Goal: Task Accomplishment & Management: Manage account settings

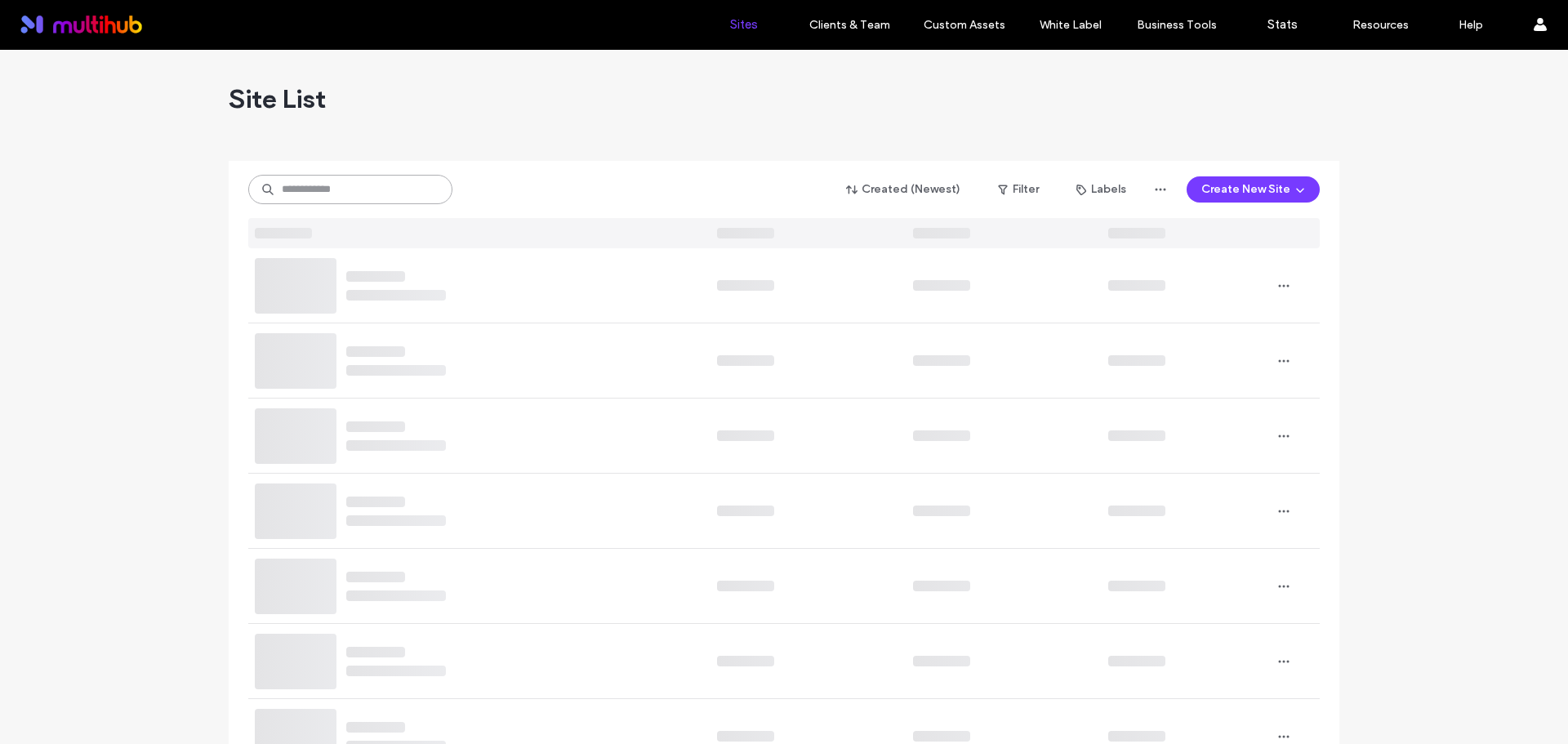
paste input "**********"
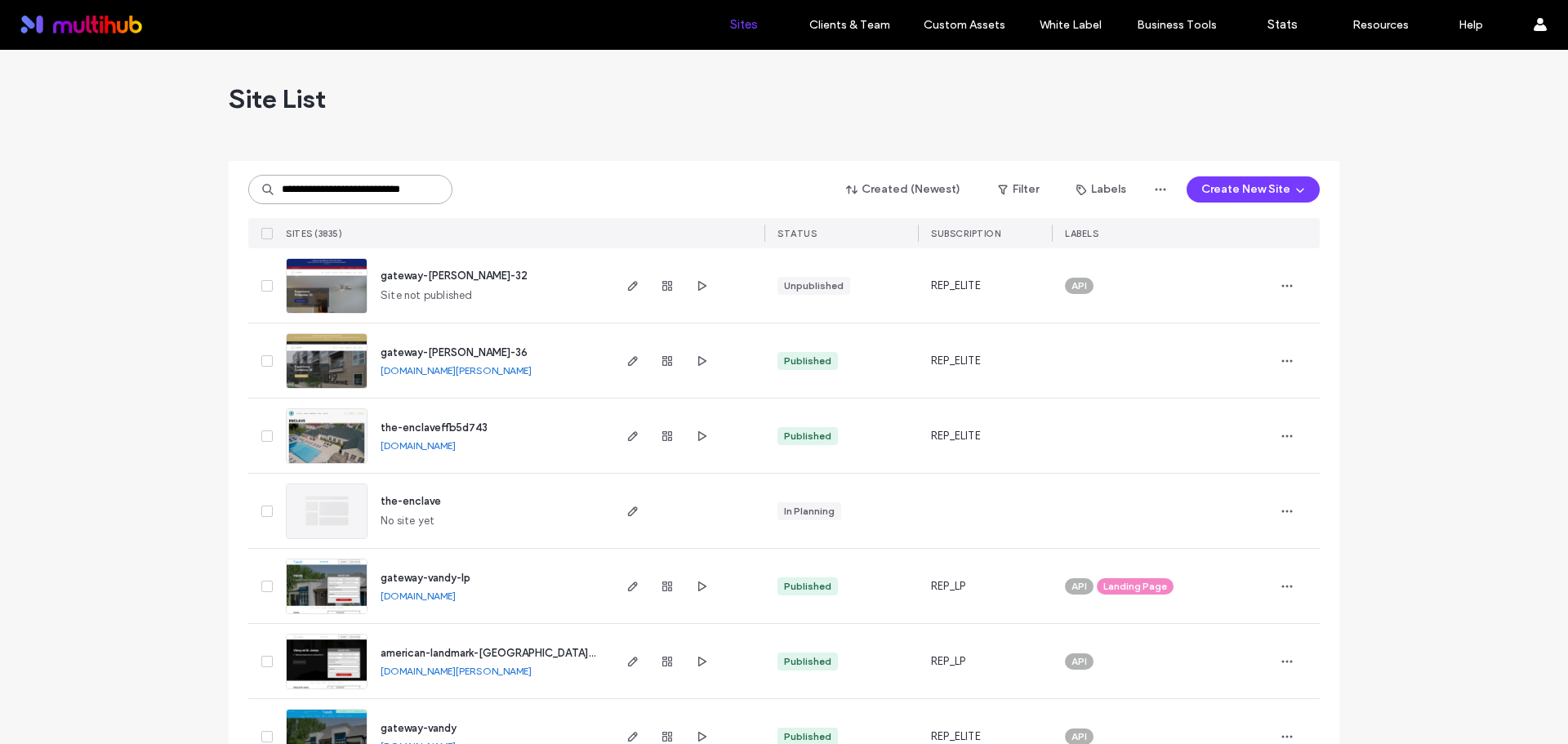
scroll to position [0, 31]
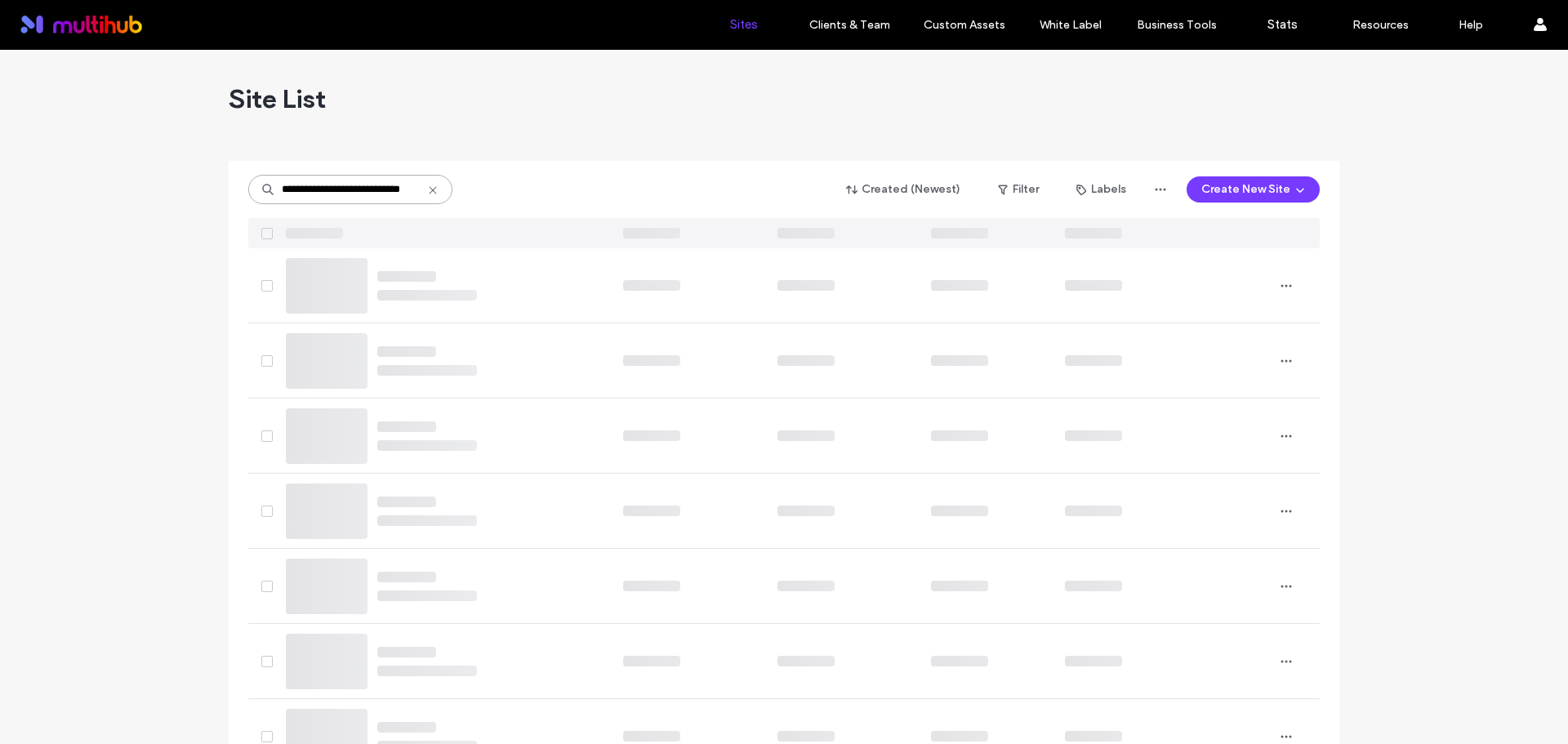
type input "**********"
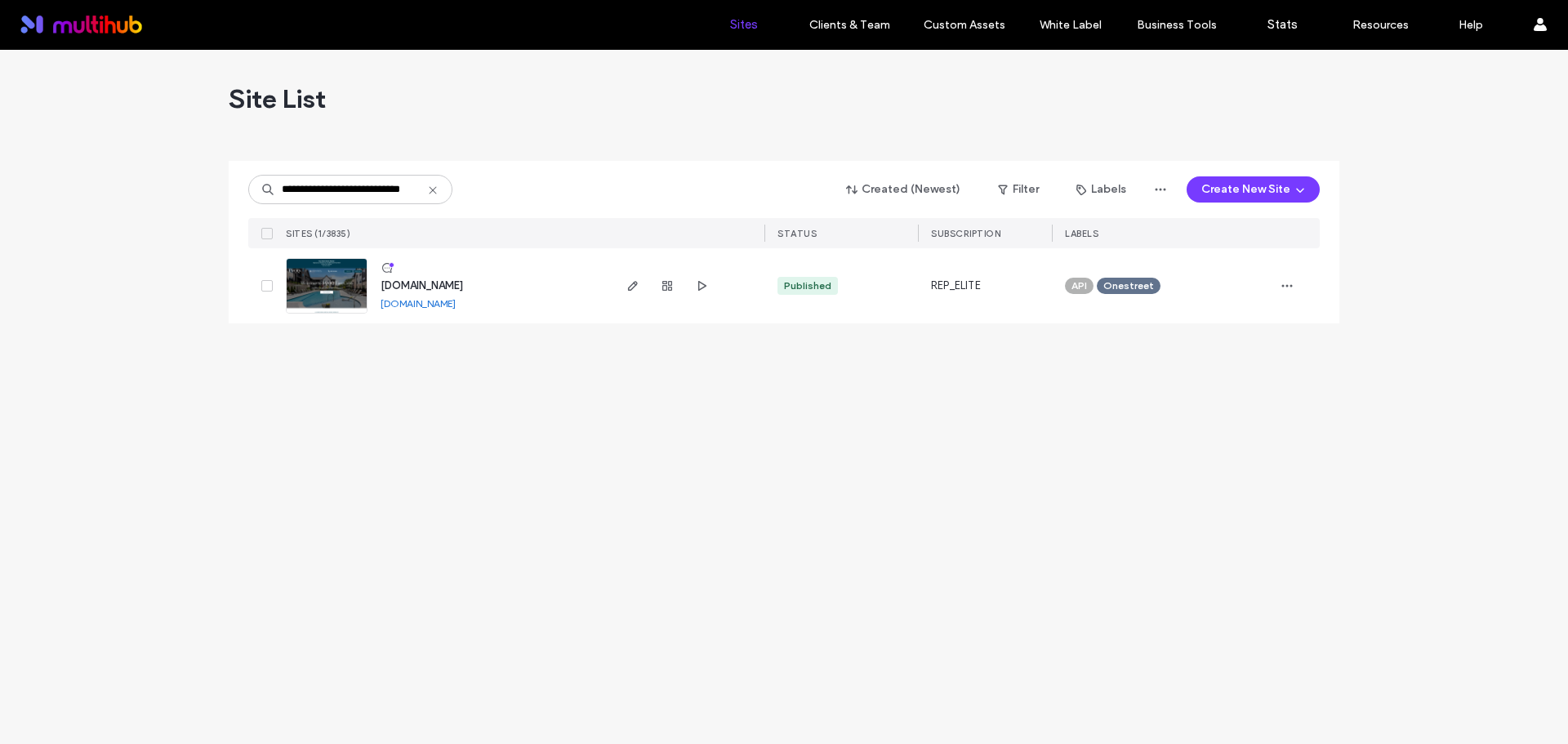
click at [621, 152] on div at bounding box center [784, 154] width 1111 height 13
click at [632, 287] on icon "button" at bounding box center [632, 286] width 13 height 13
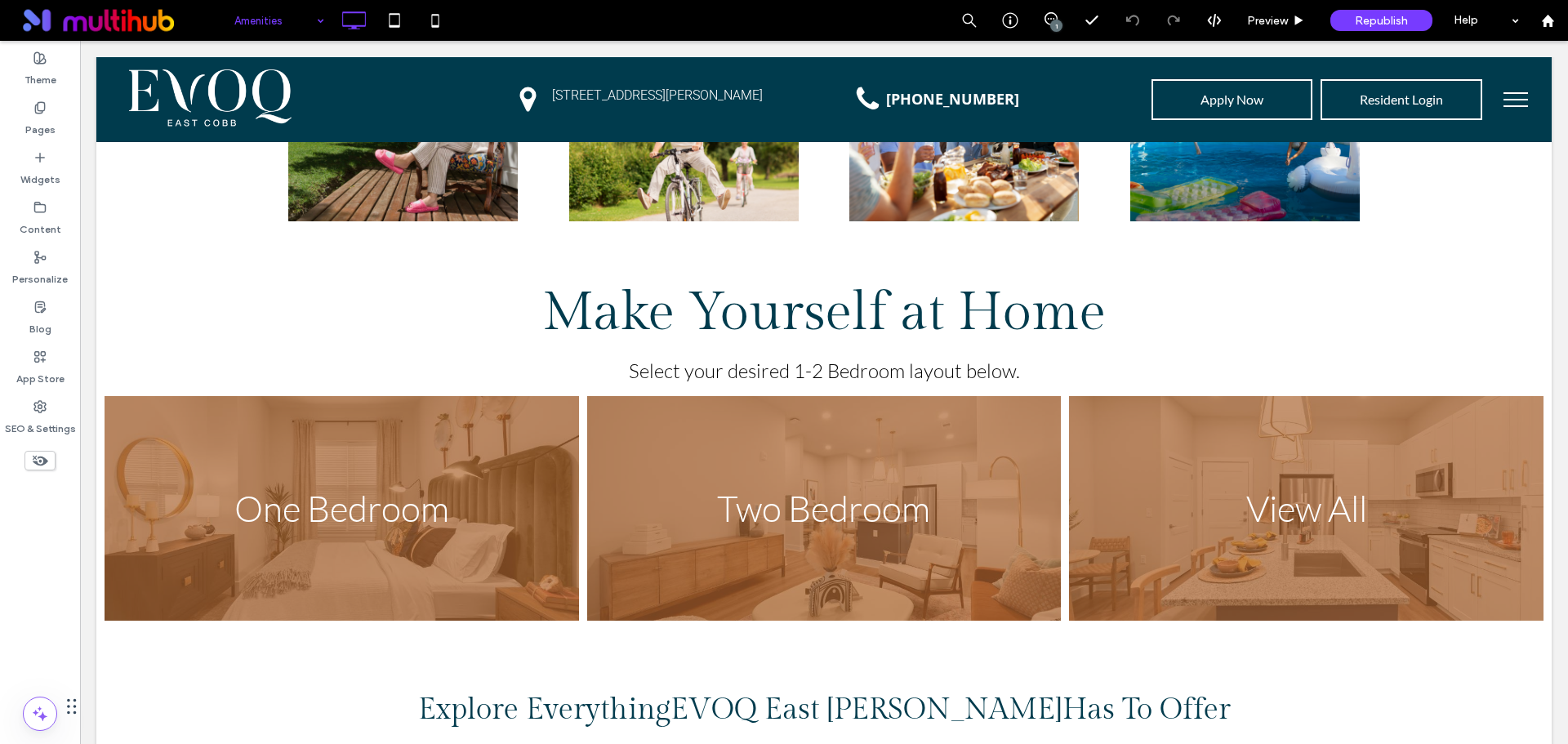
click at [38, 221] on label "Content" at bounding box center [40, 225] width 41 height 23
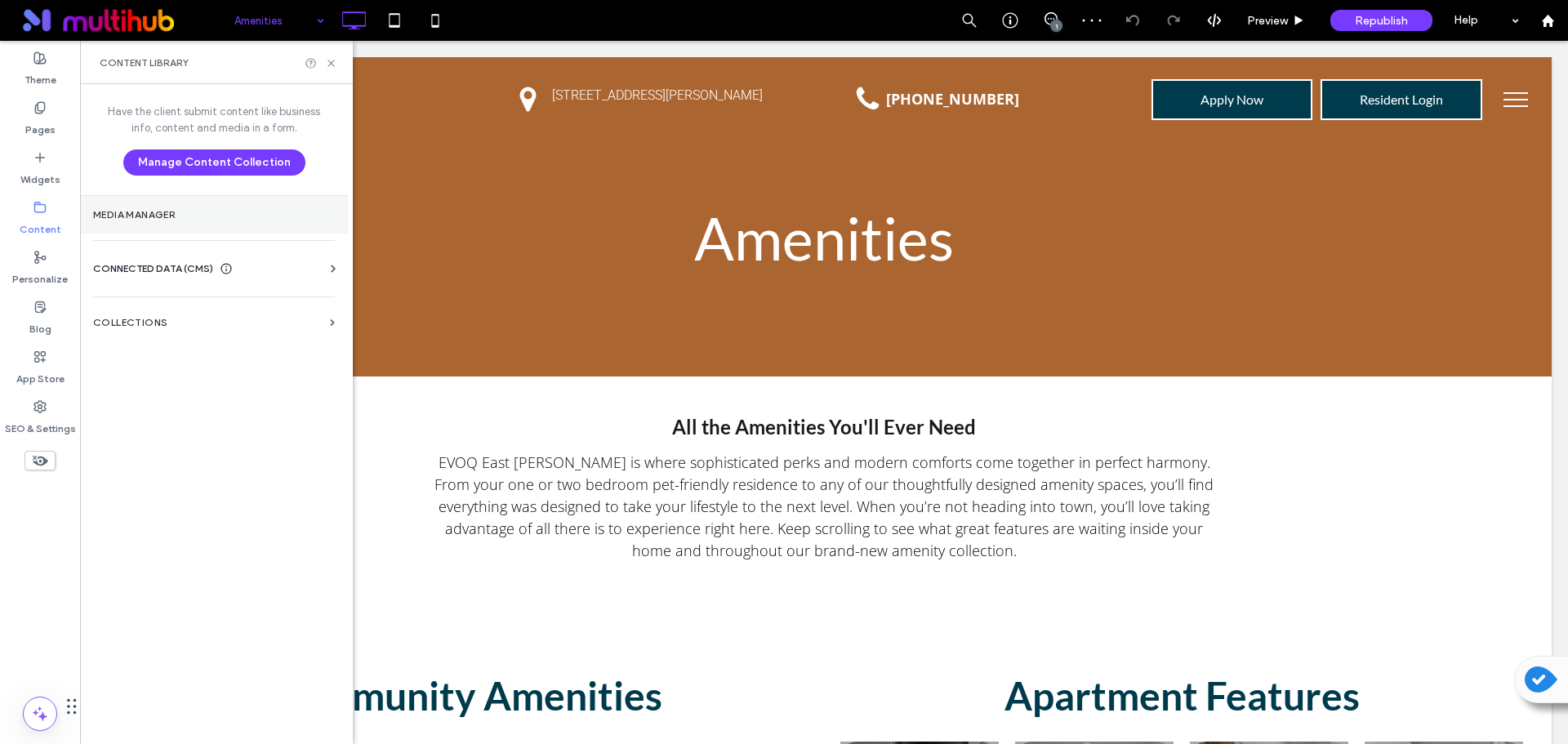
click at [224, 225] on section "Media Manager" at bounding box center [214, 215] width 268 height 38
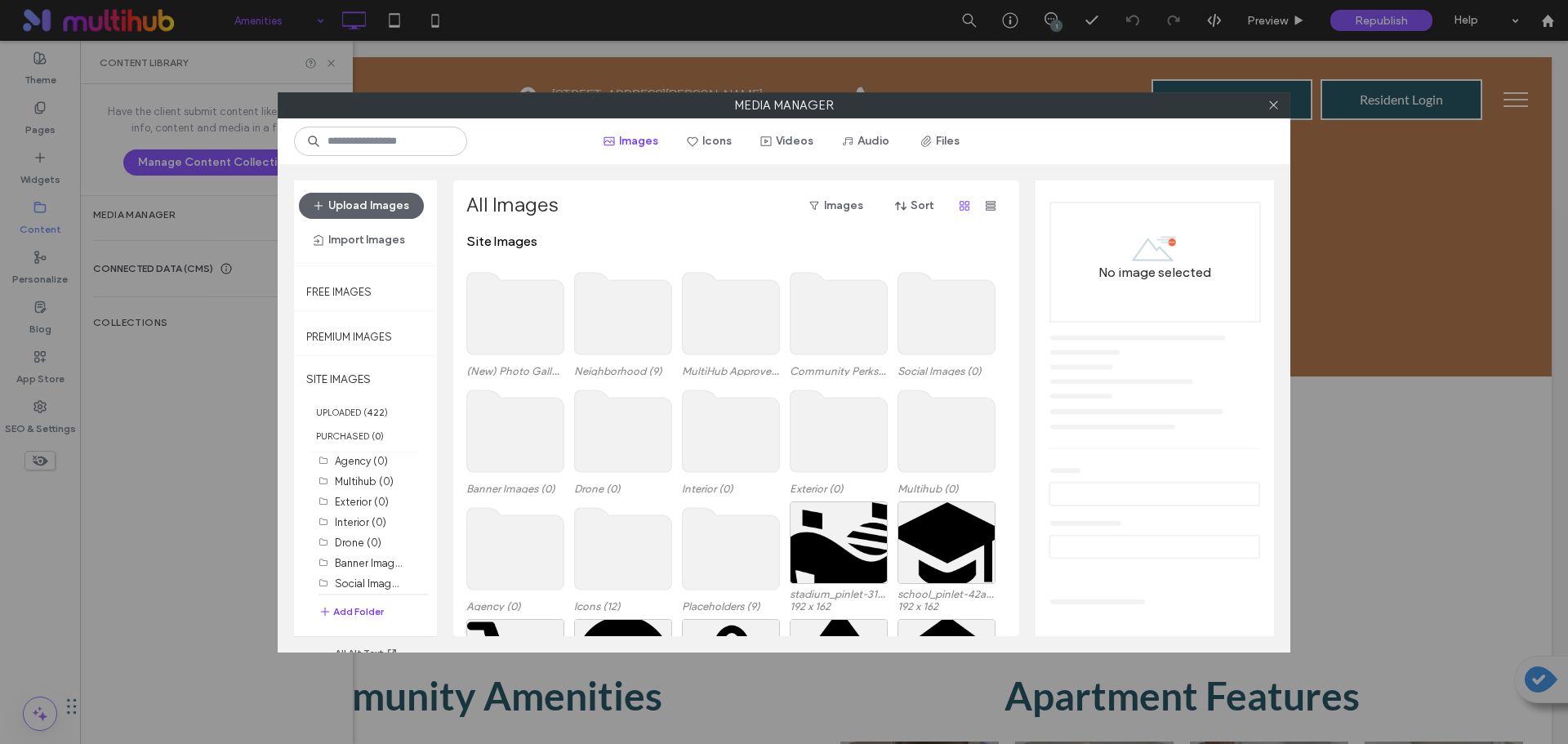
scroll to position [128, 0]
click at [371, 582] on label "(New) Photo Gallery Collection (19)" at bounding box center [419, 583] width 170 height 16
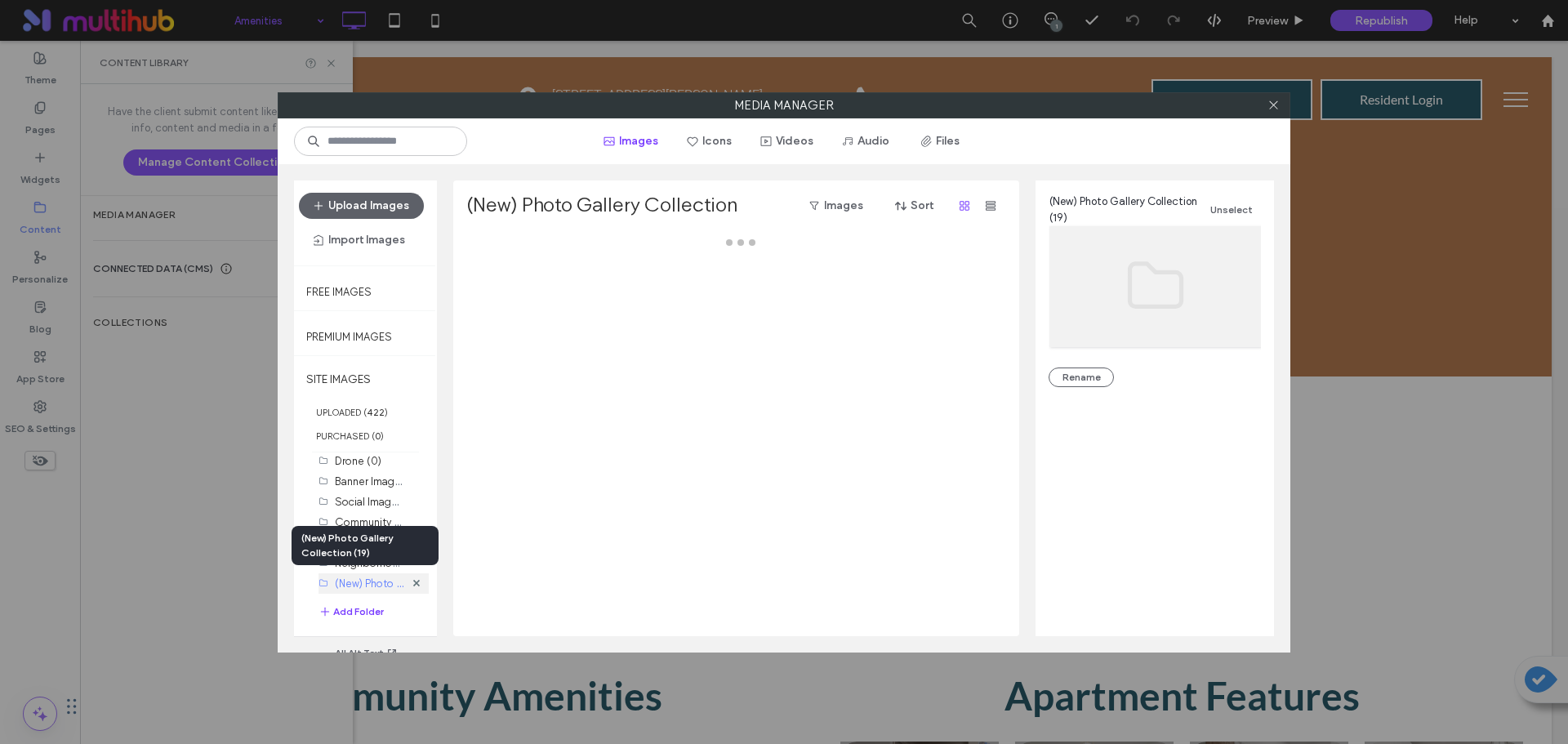
scroll to position [0, 0]
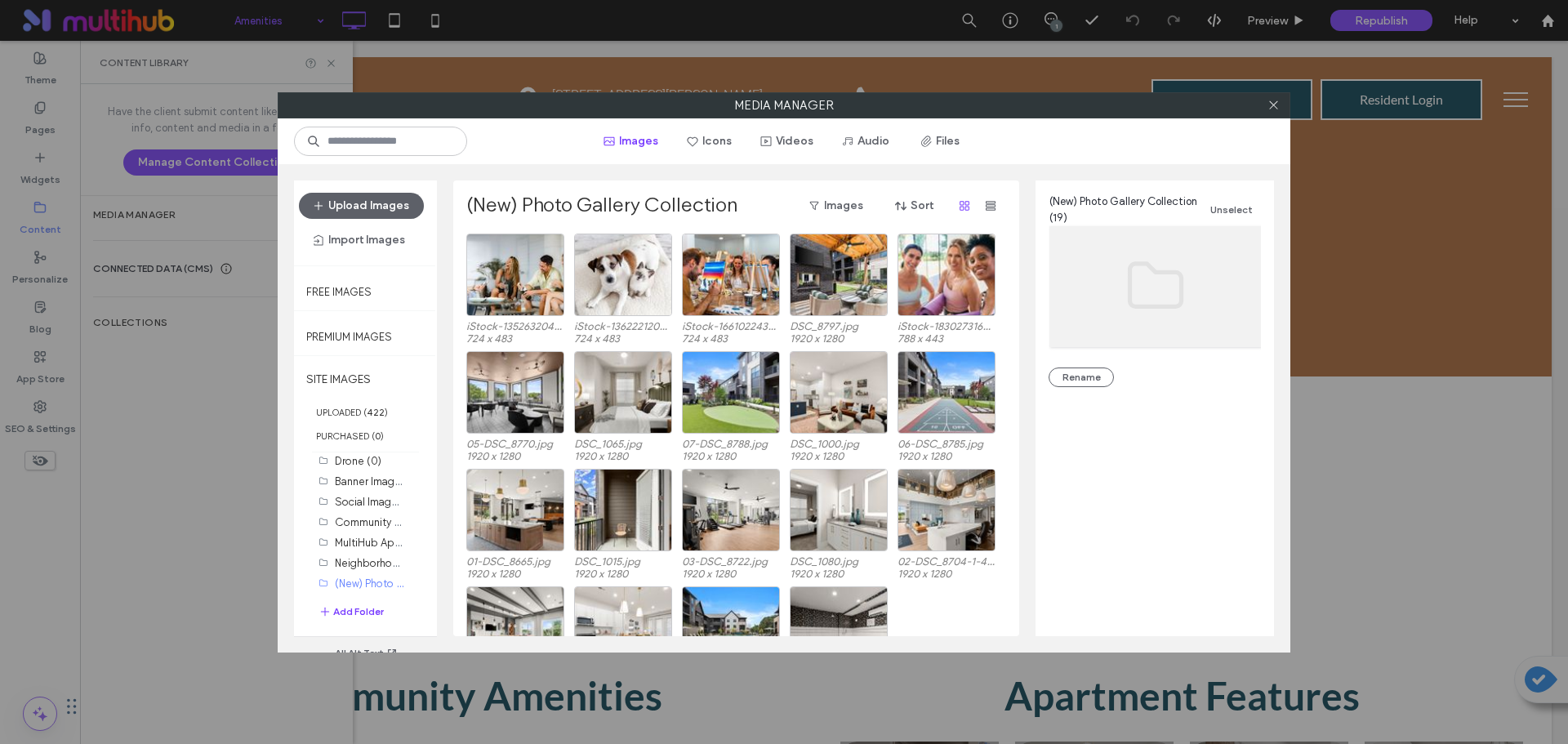
click at [965, 604] on div "04-DSC_8758.jpg 1920 x 1280 DSC_0960.jpg 1920 x 1280 DSC_8839.jpg 1920 x 1280 D…" at bounding box center [740, 645] width 548 height 118
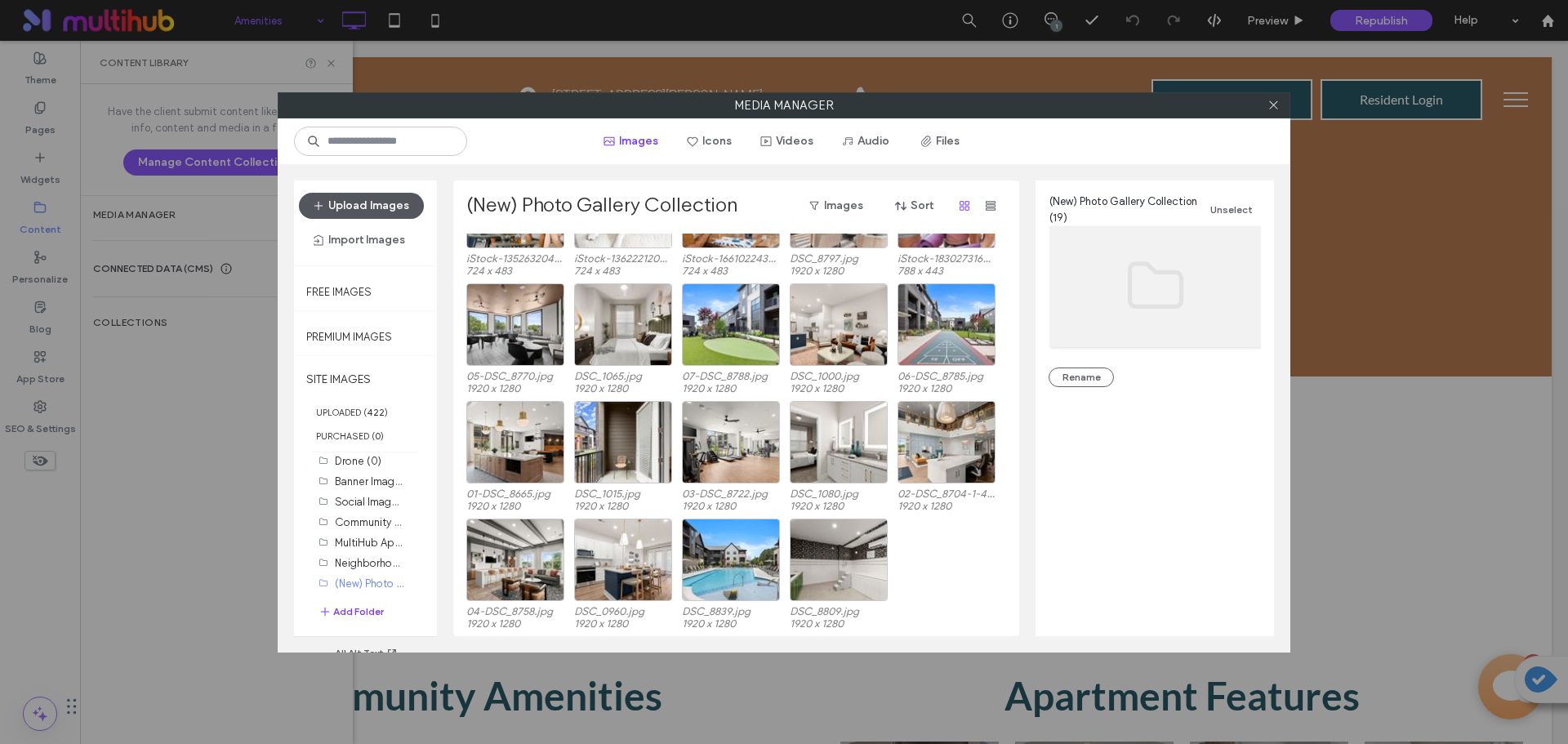
click at [380, 206] on button "Upload Images" at bounding box center [361, 206] width 125 height 26
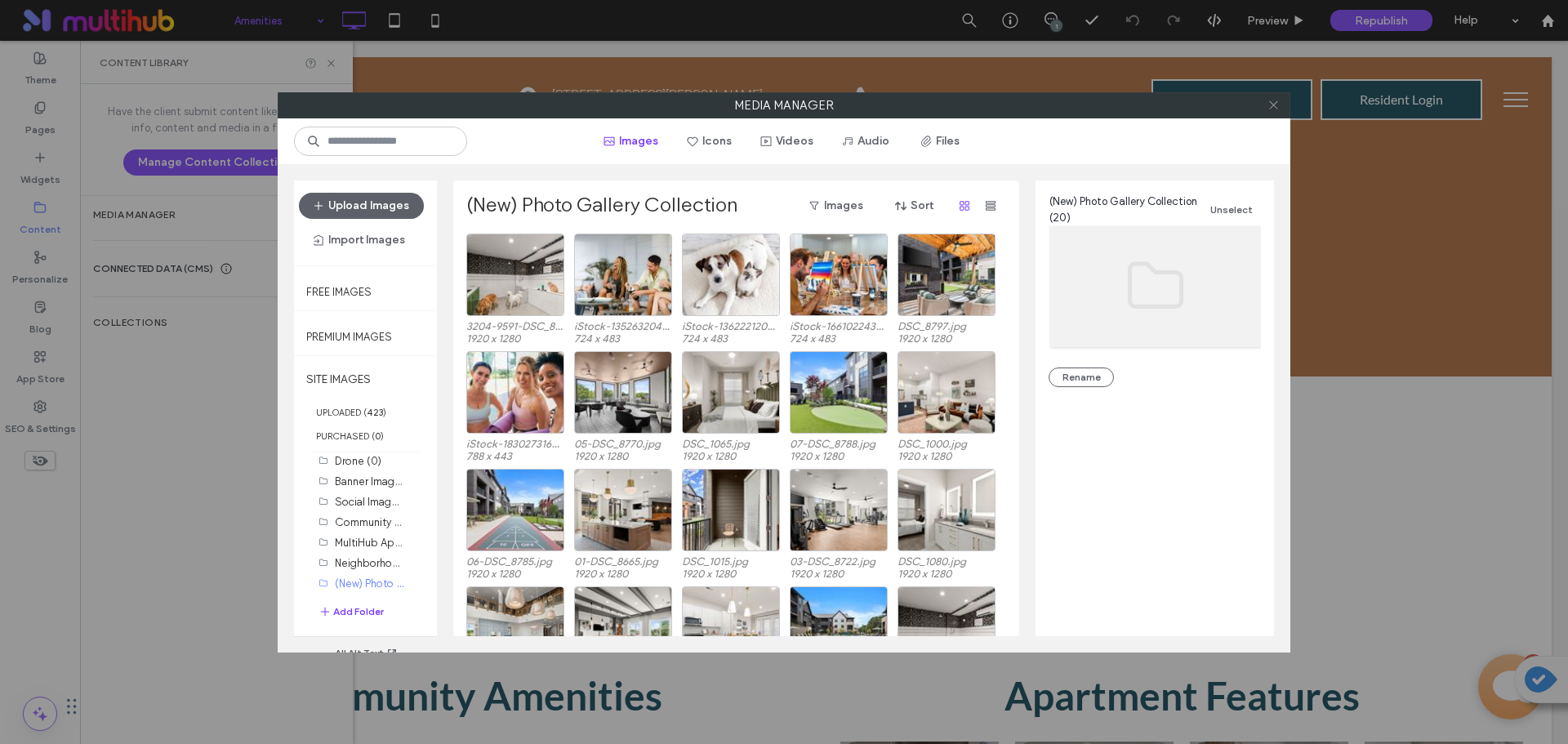
click at [1273, 108] on icon at bounding box center [1273, 104] width 12 height 12
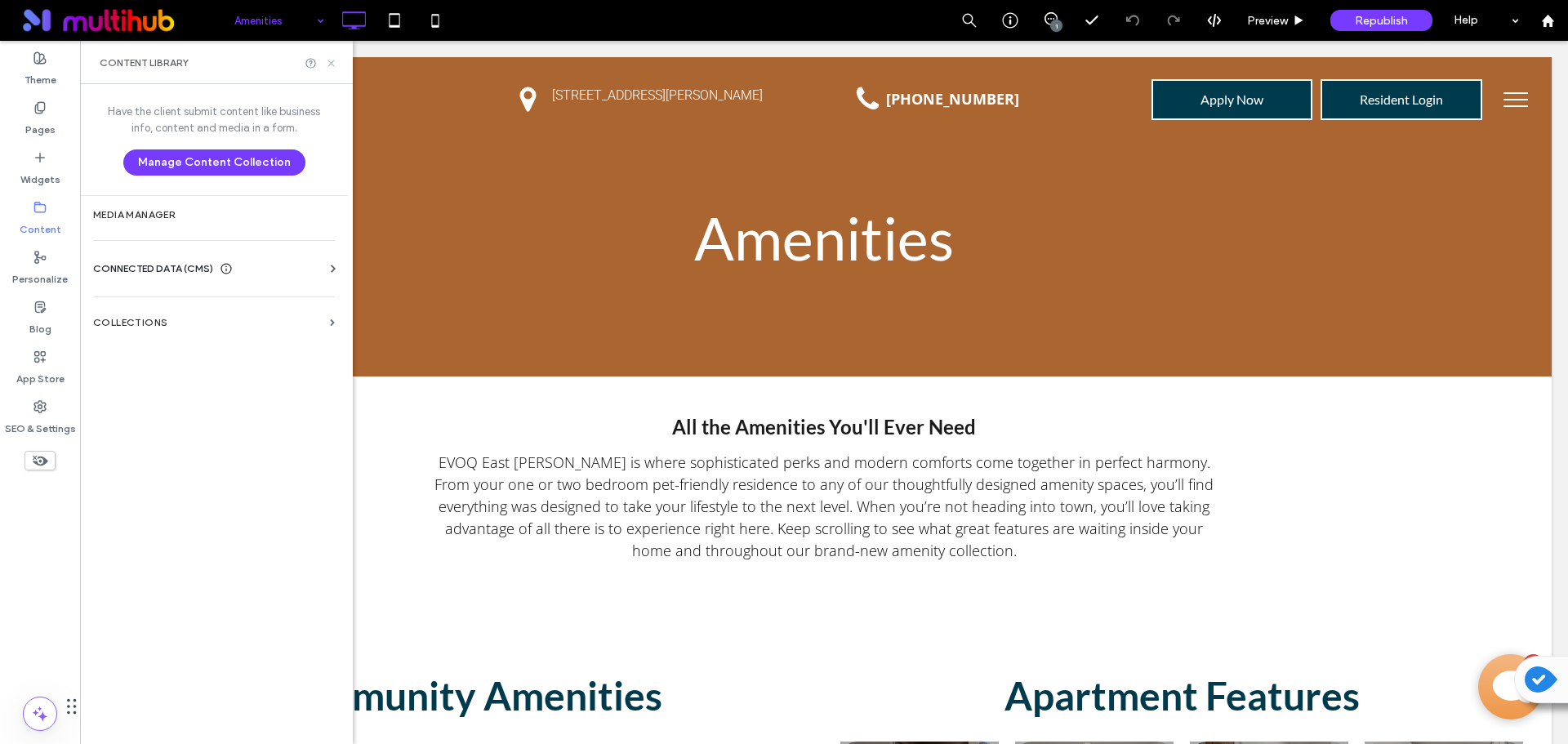
click at [335, 59] on icon at bounding box center [331, 63] width 12 height 12
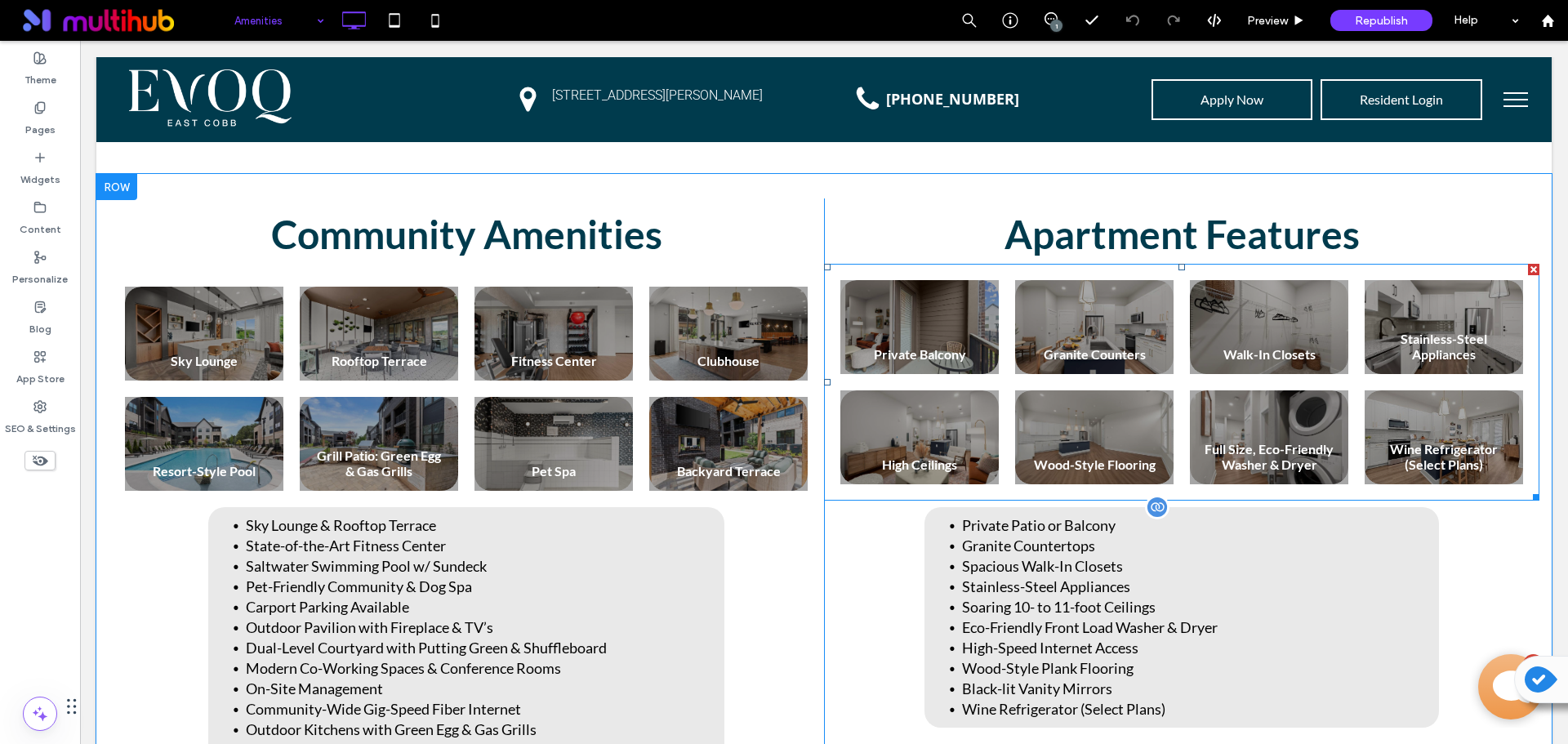
scroll to position [654, 0]
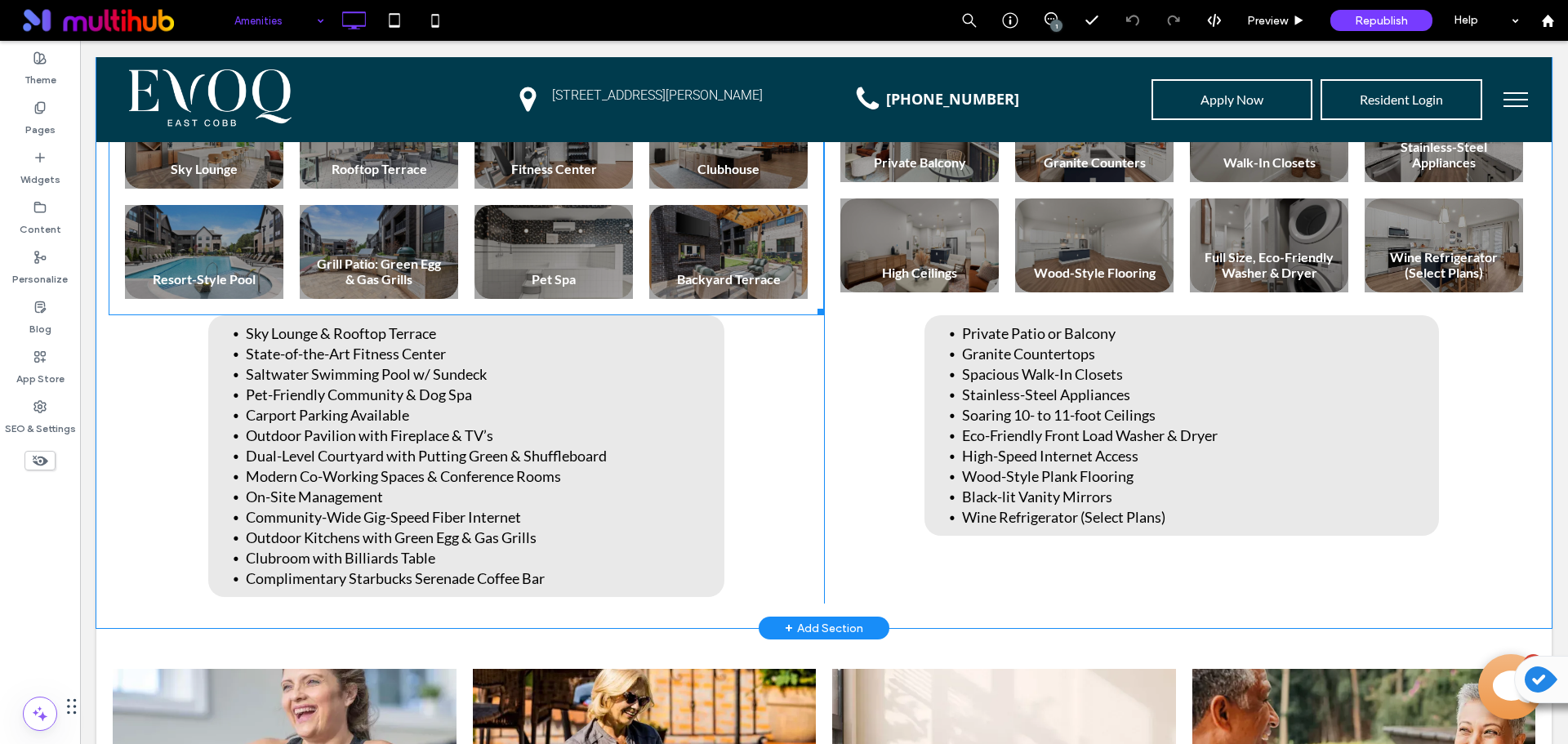
click at [584, 253] on link at bounding box center [553, 253] width 168 height 100
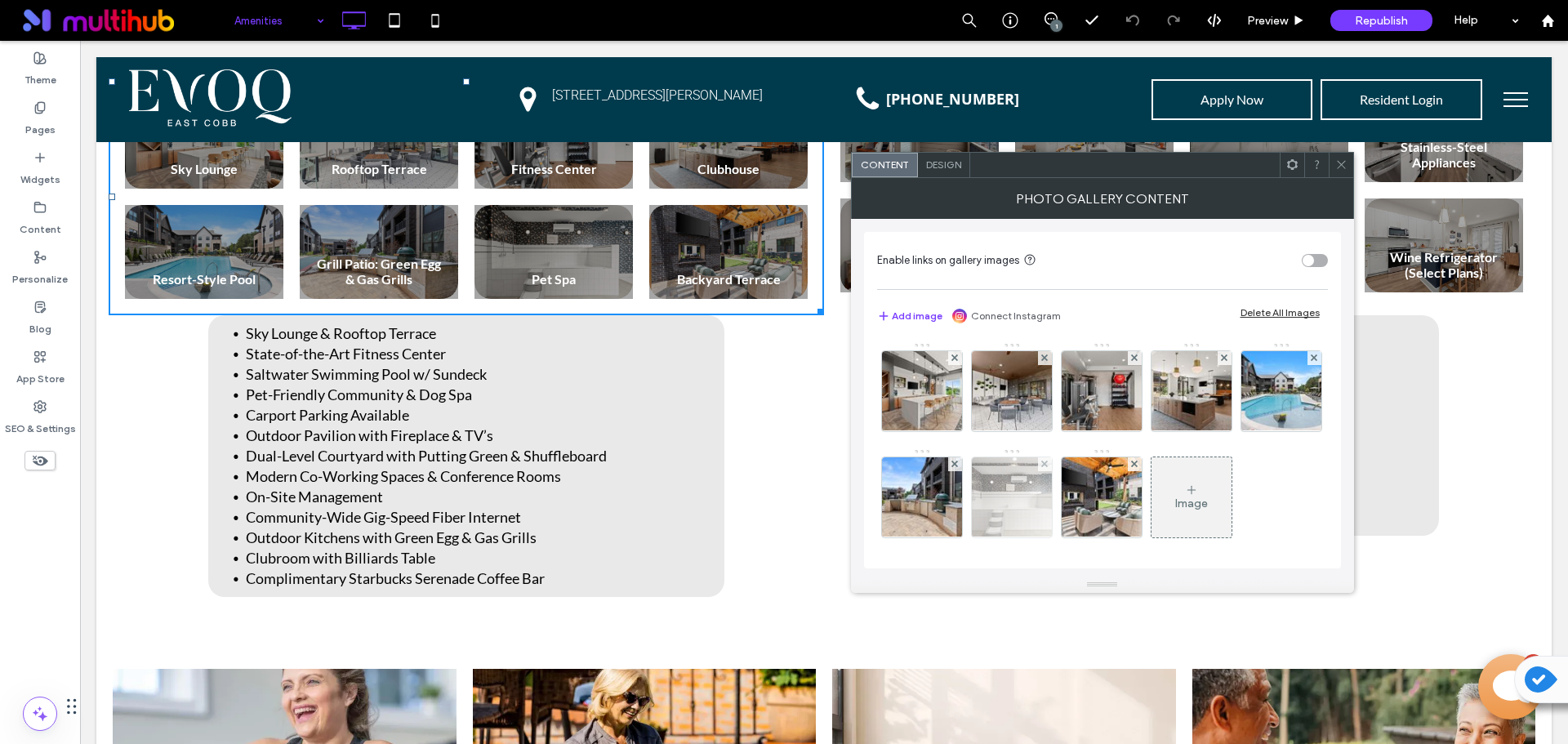
click at [1072, 493] on img at bounding box center [1011, 497] width 121 height 80
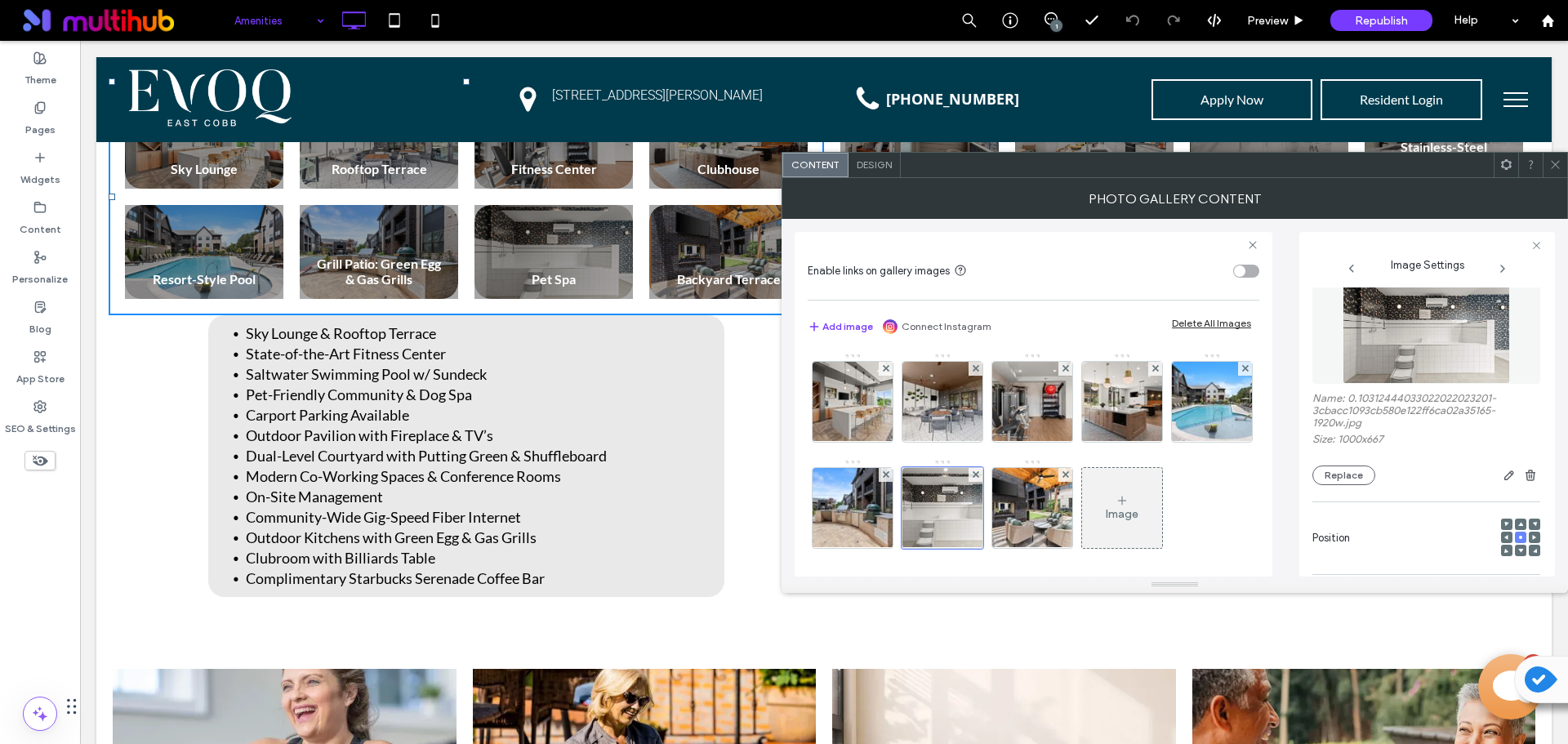
scroll to position [0, 0]
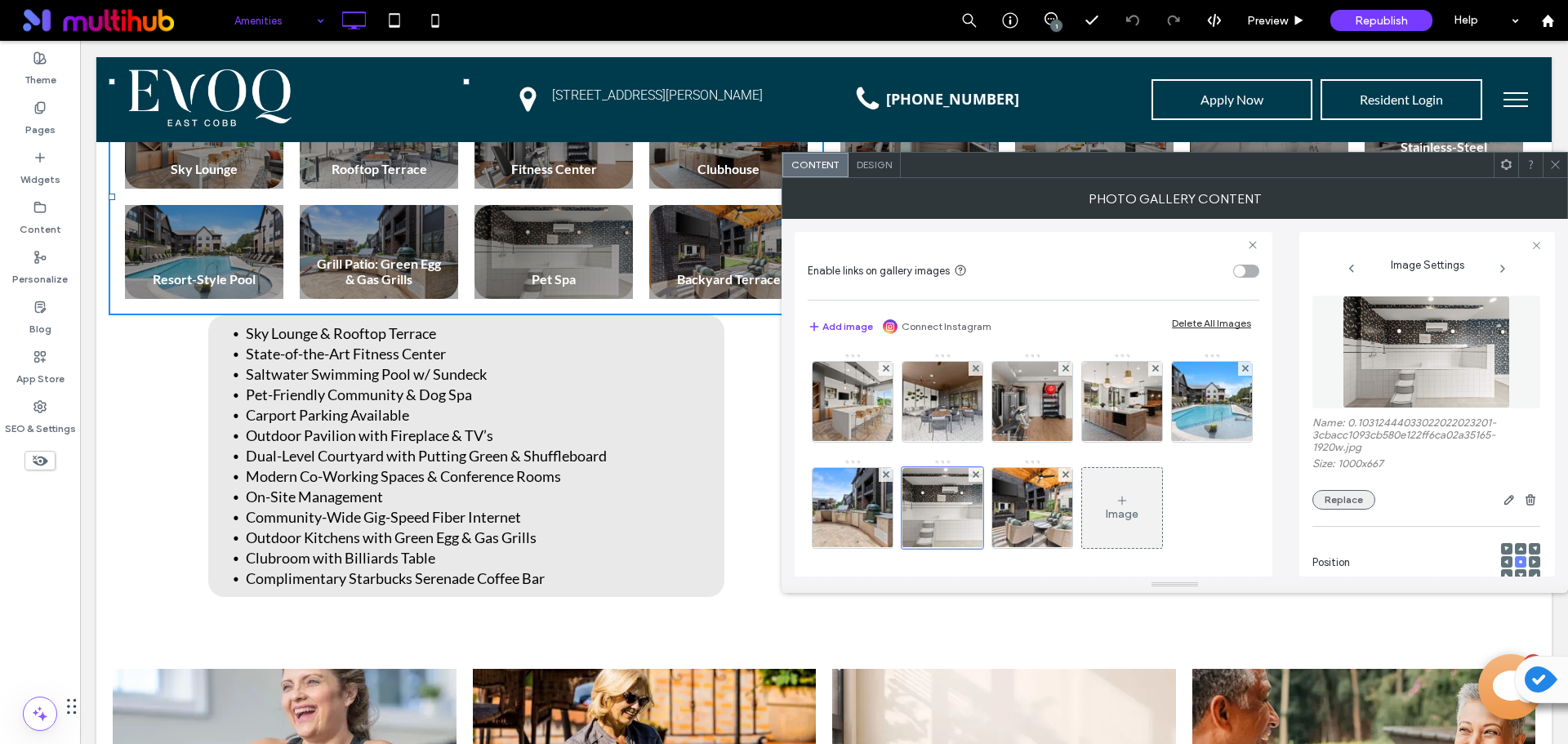
click at [1341, 501] on button "Replace" at bounding box center [1343, 499] width 63 height 19
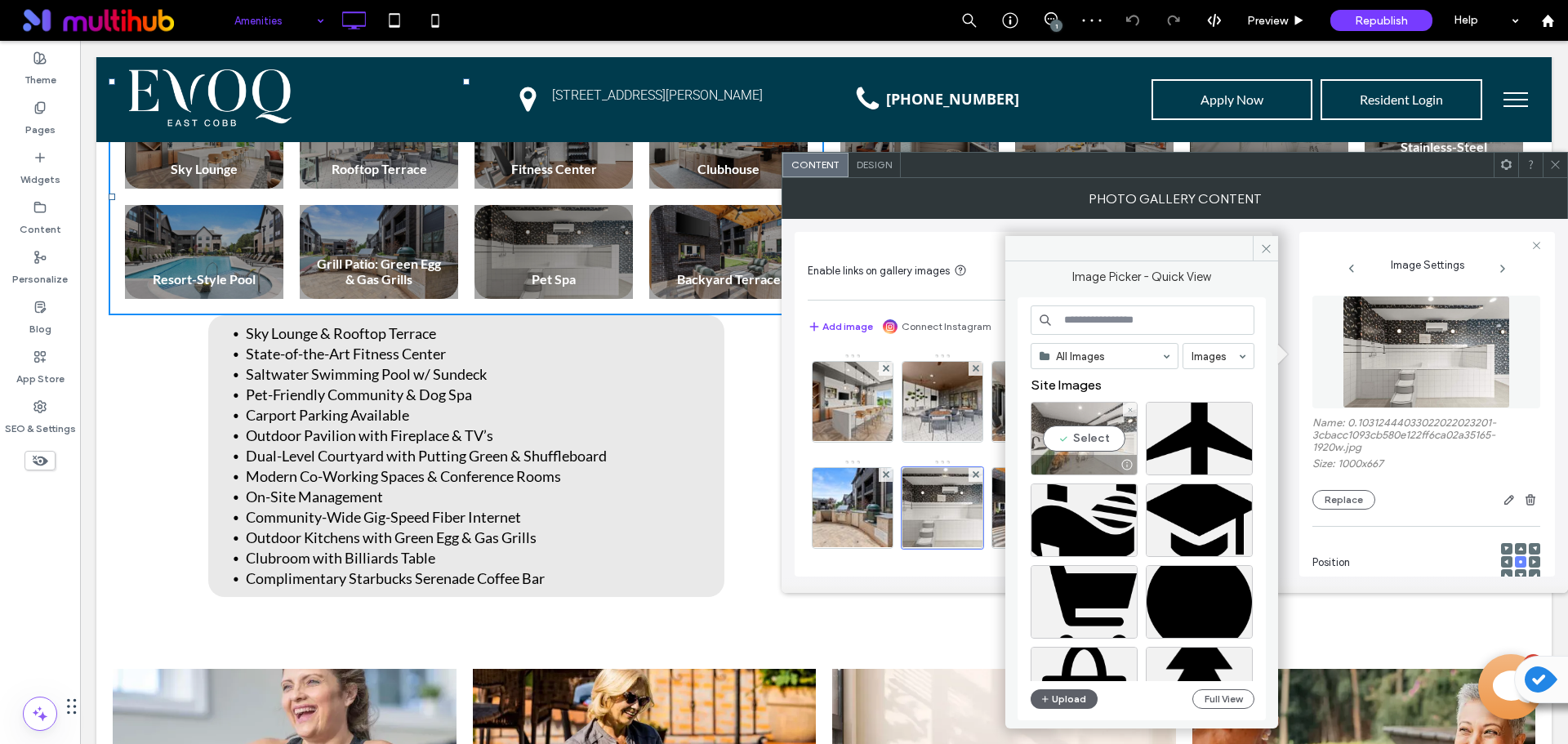
click at [1101, 436] on div "Select" at bounding box center [1084, 439] width 107 height 74
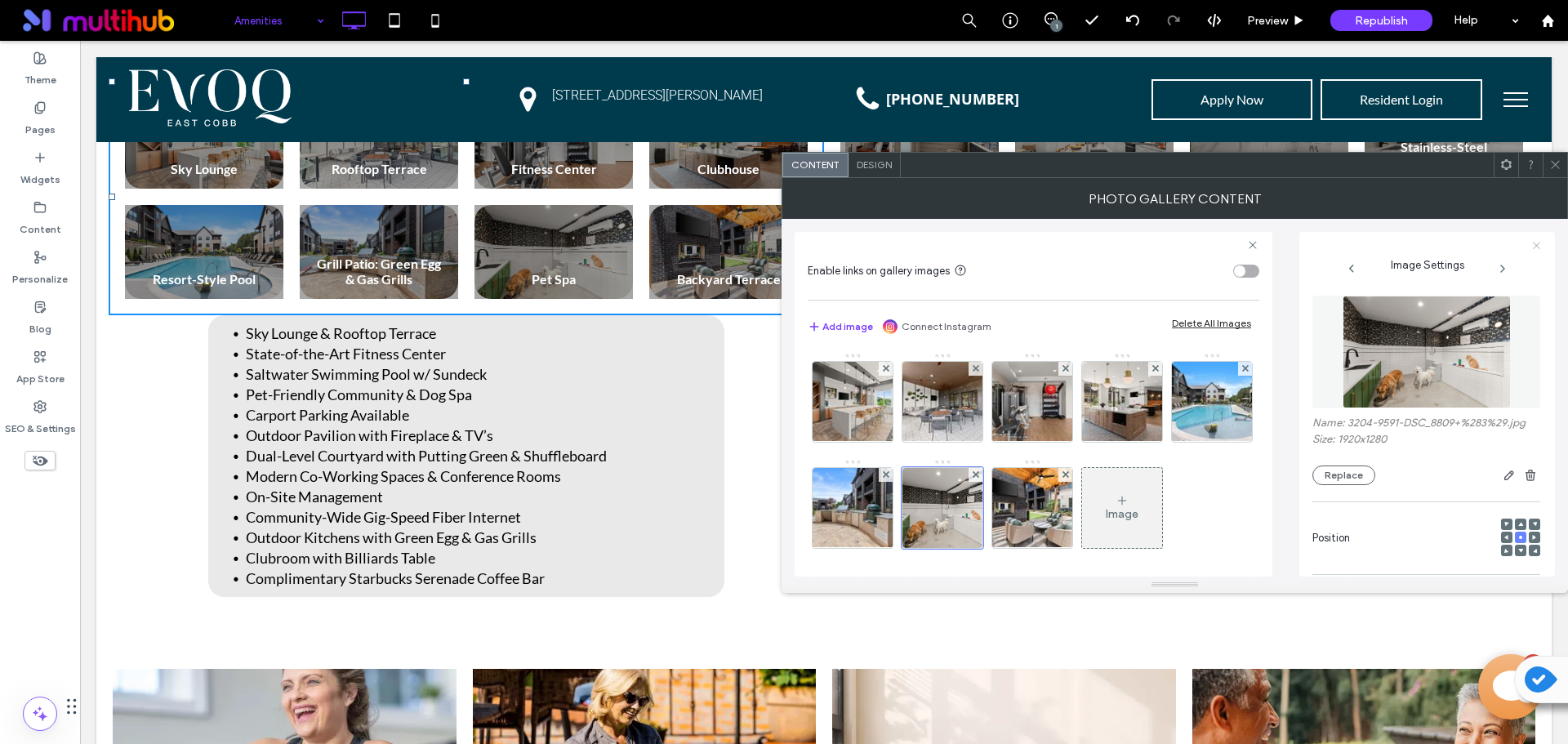
click at [1539, 246] on icon at bounding box center [1537, 245] width 11 height 11
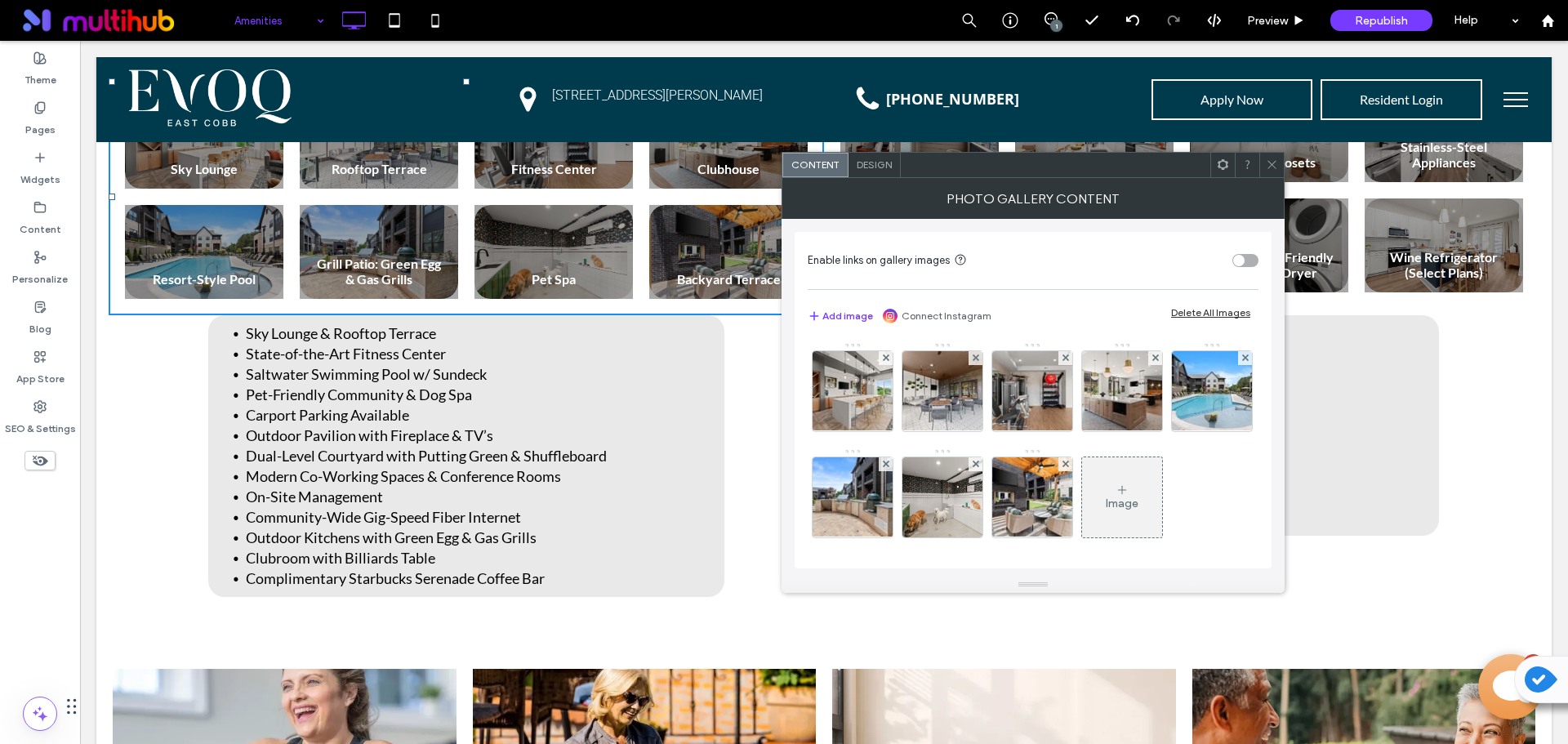
click at [1269, 171] on span at bounding box center [1271, 165] width 12 height 25
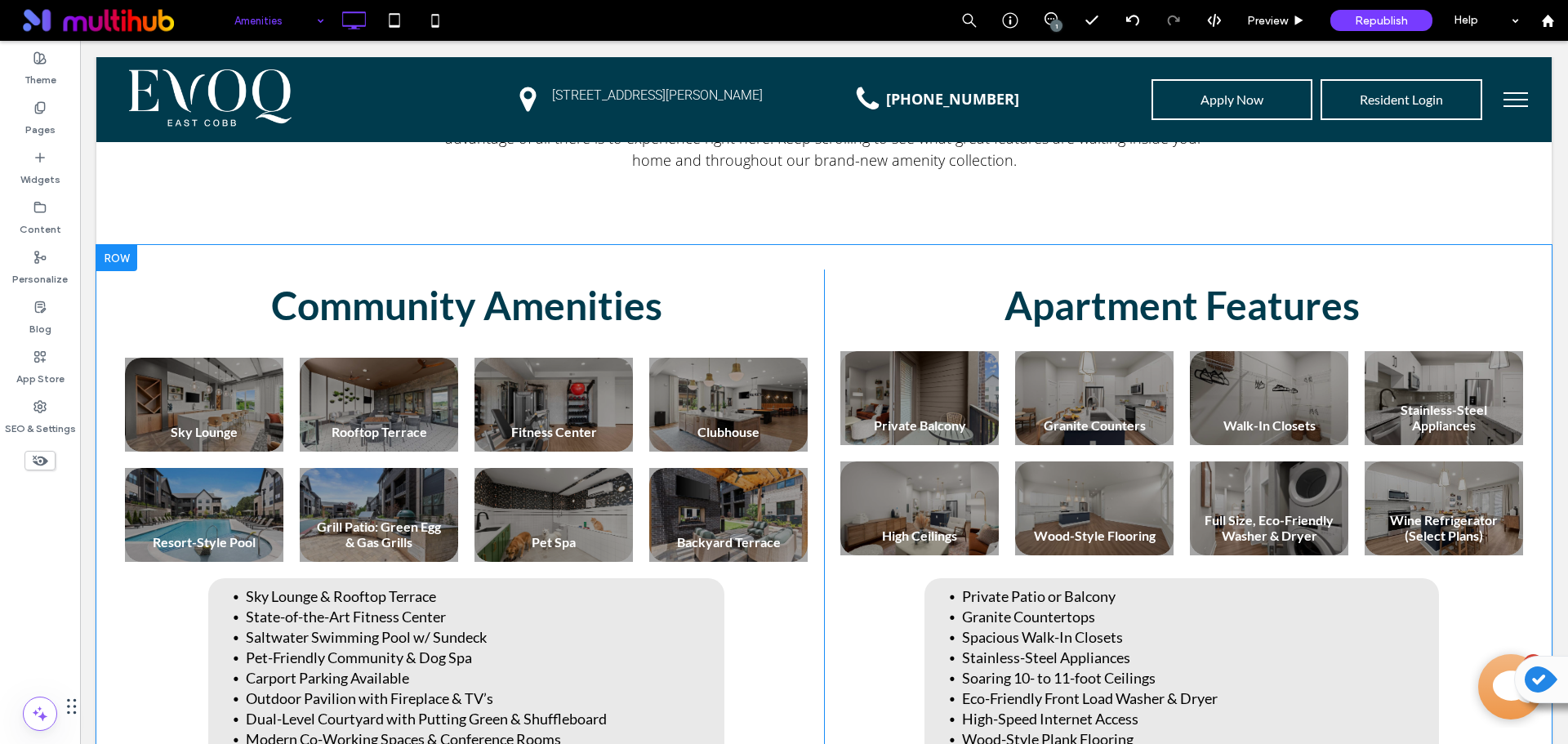
scroll to position [163, 0]
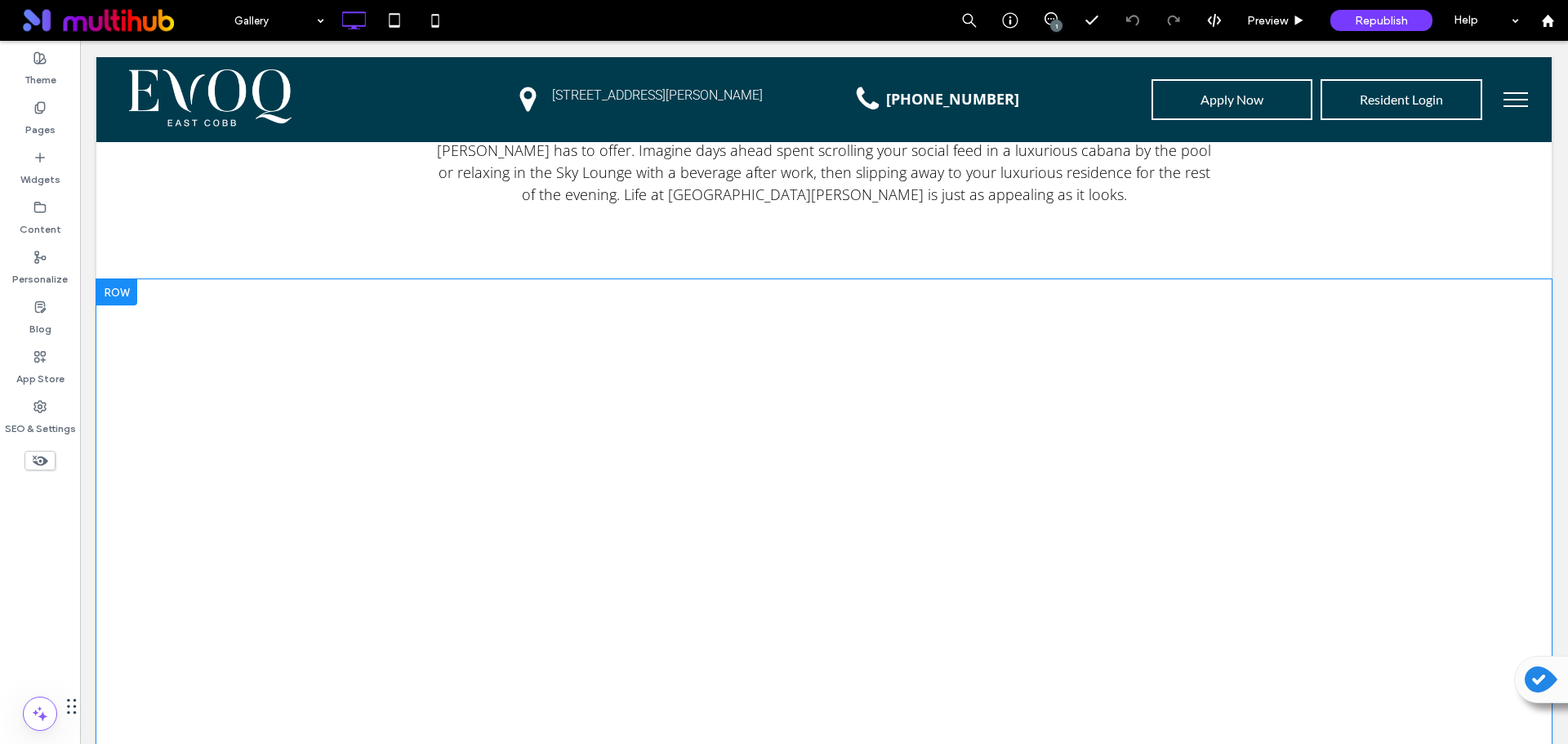
scroll to position [408, 0]
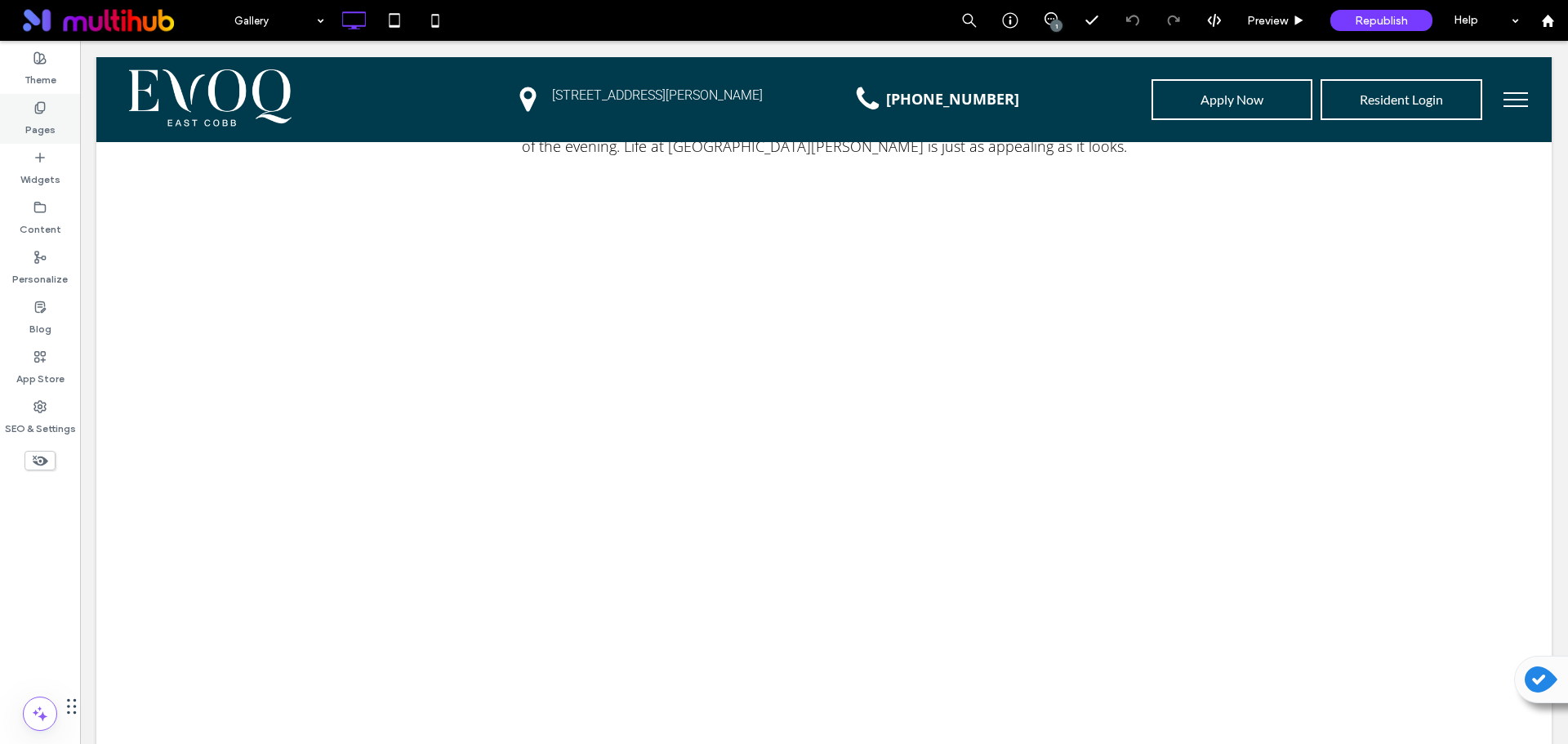
click at [37, 124] on label "Pages" at bounding box center [40, 125] width 30 height 23
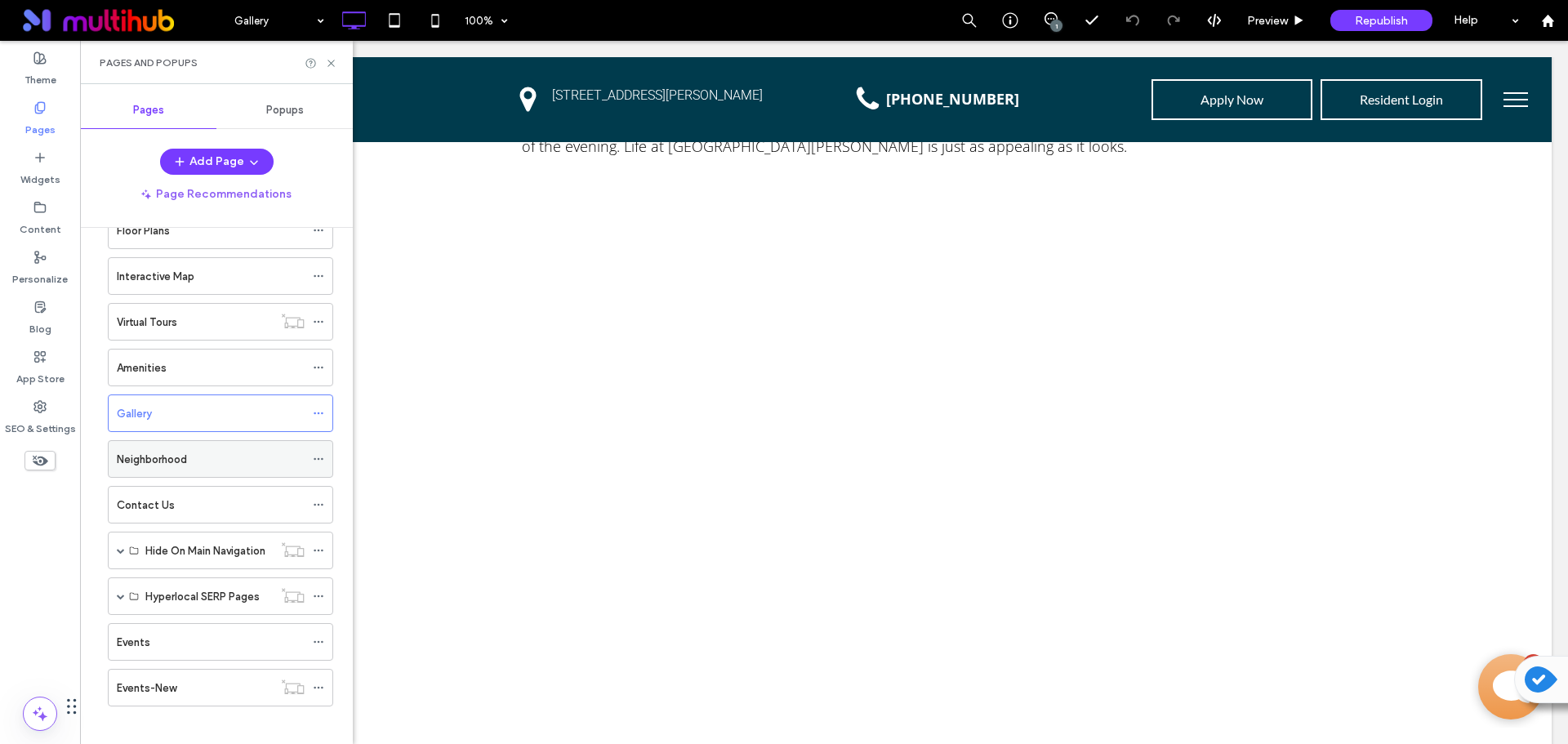
scroll to position [101, 0]
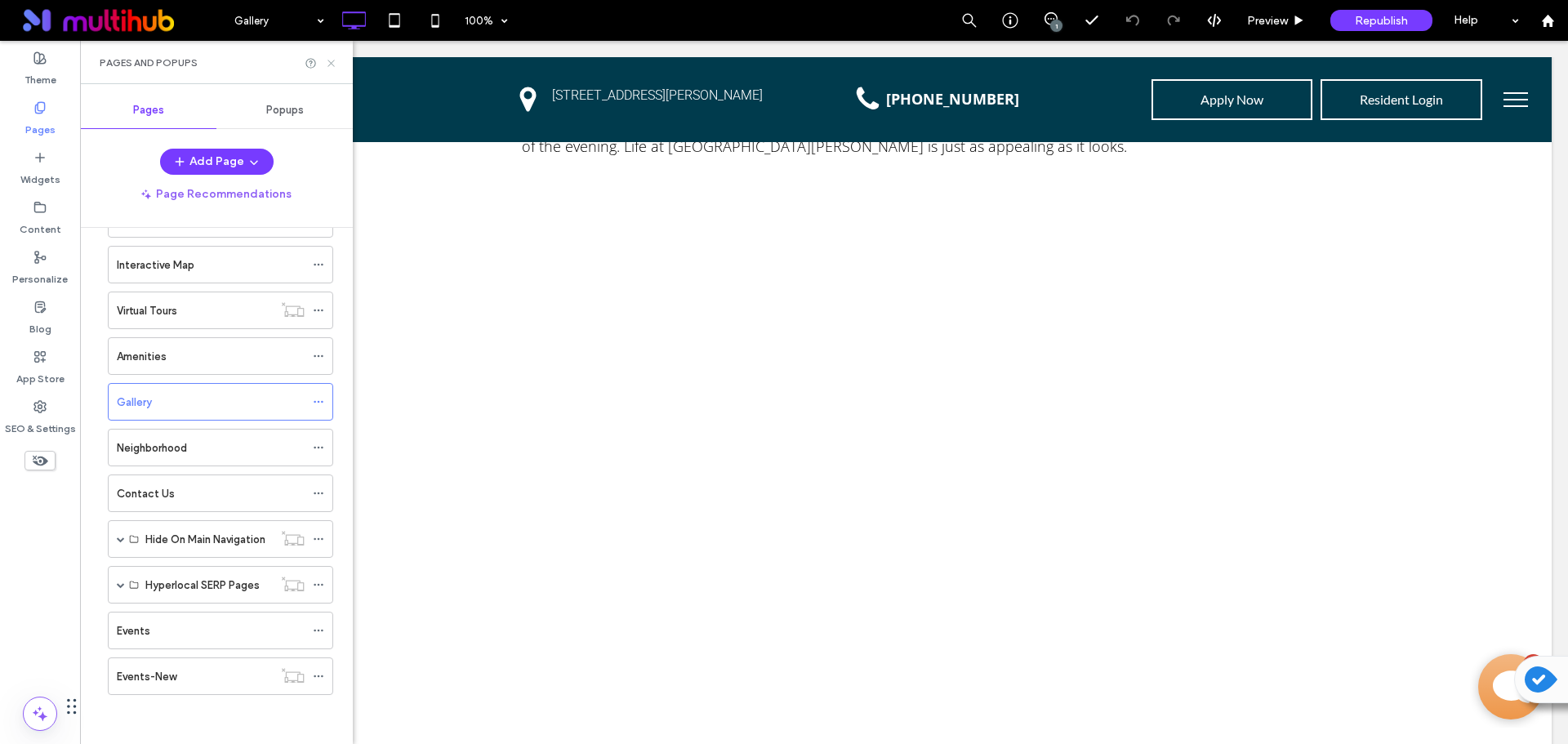
click at [334, 64] on icon at bounding box center [331, 63] width 12 height 12
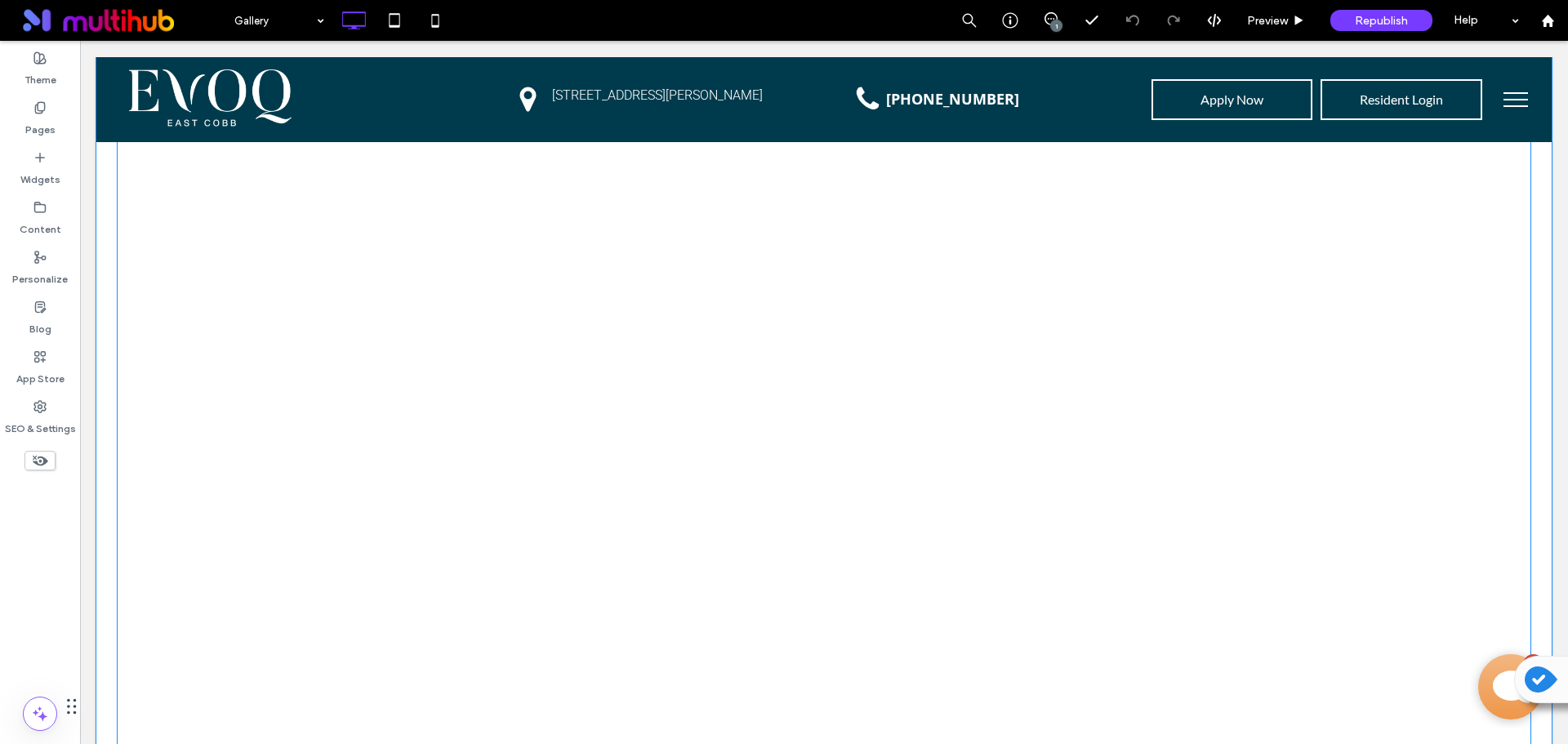
scroll to position [6614, 0]
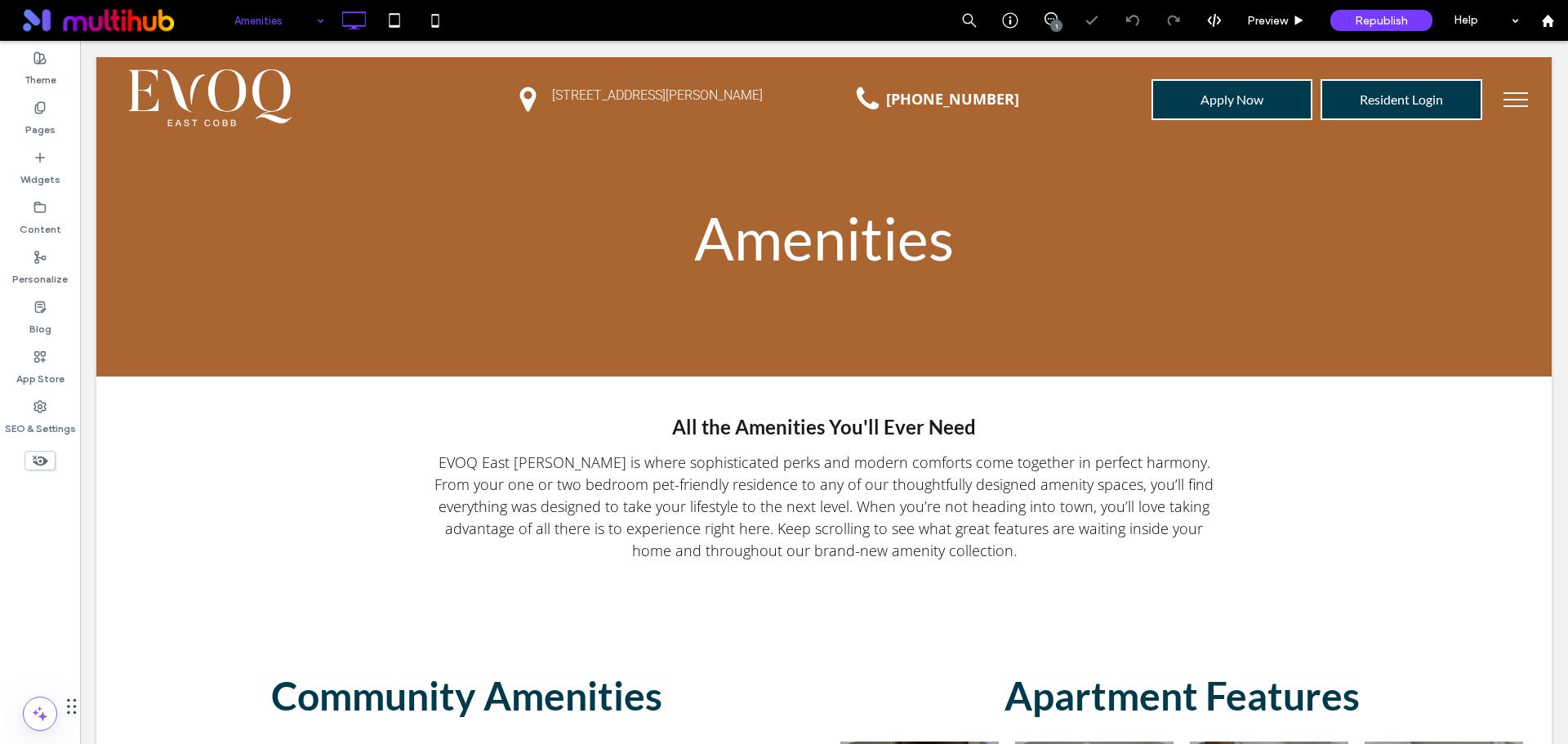
scroll to position [163, 0]
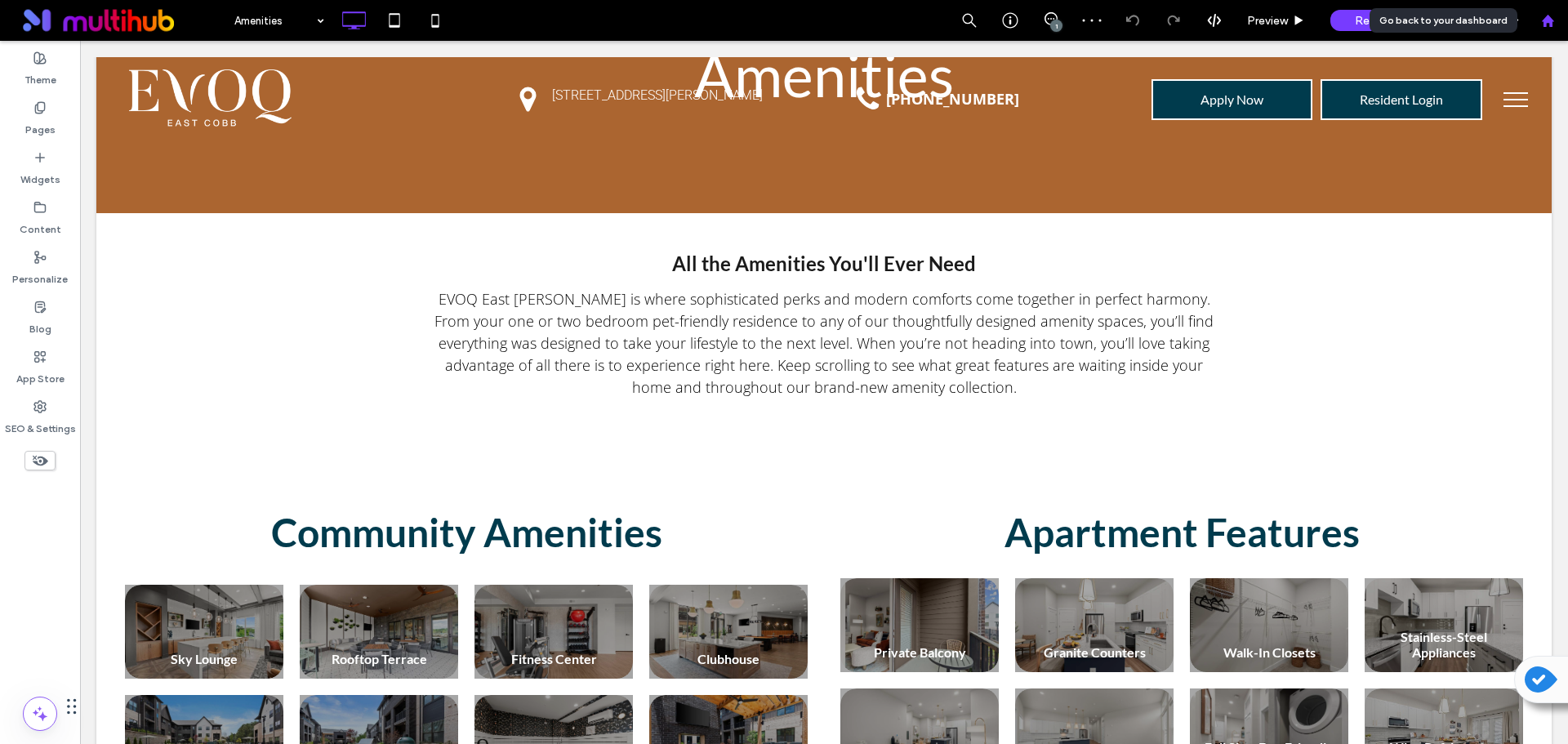
click at [1567, 19] on div at bounding box center [1547, 20] width 41 height 41
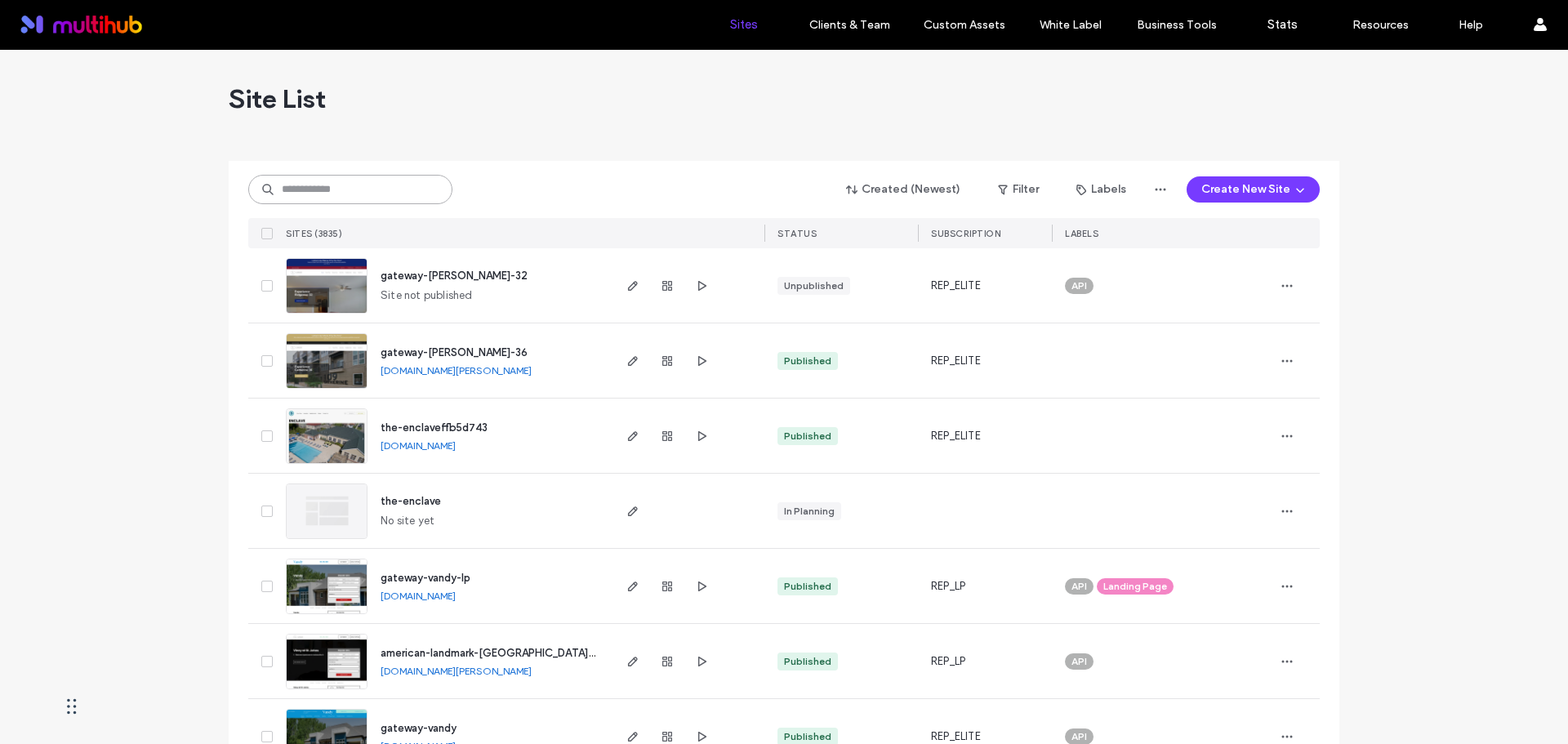
paste input "**********"
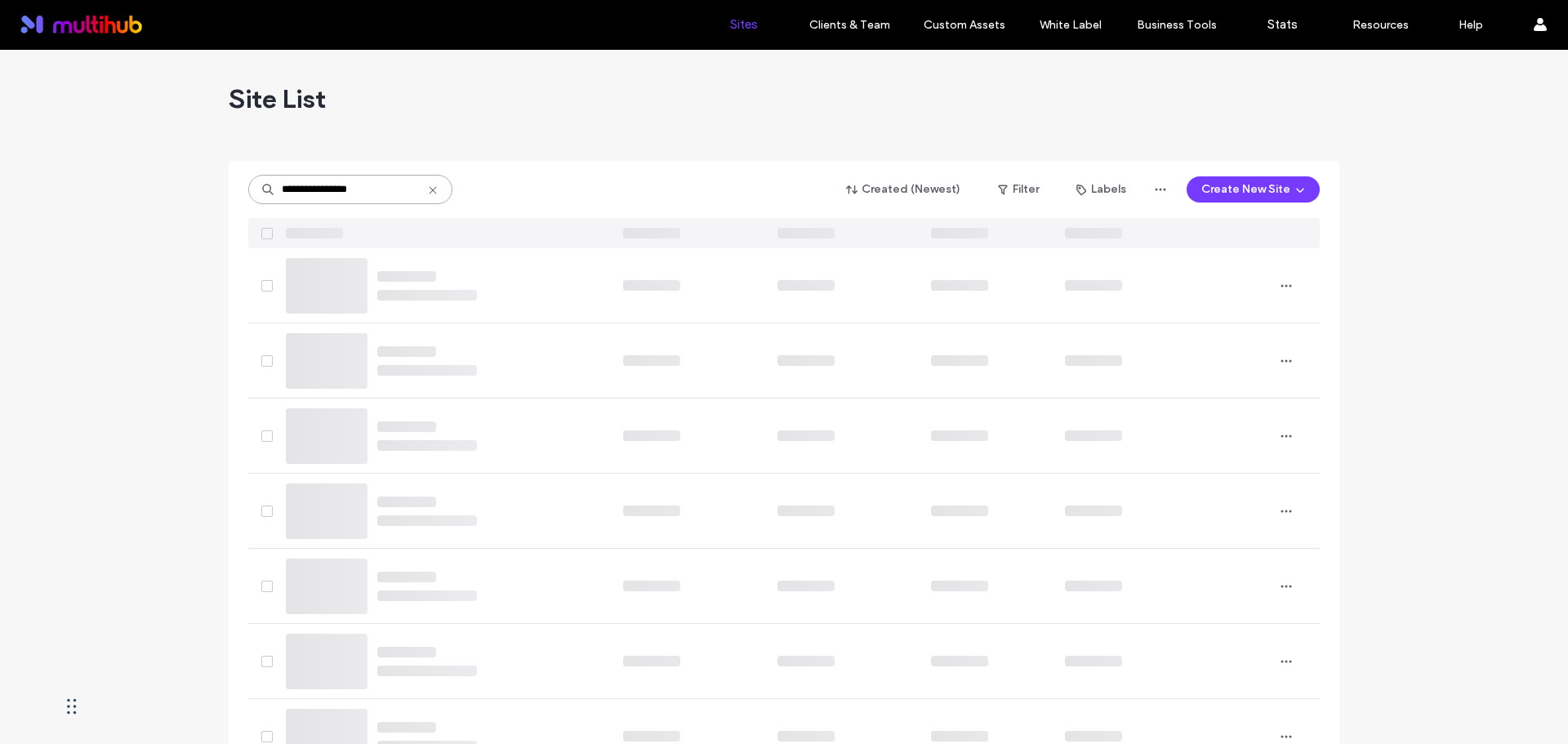
type input "**********"
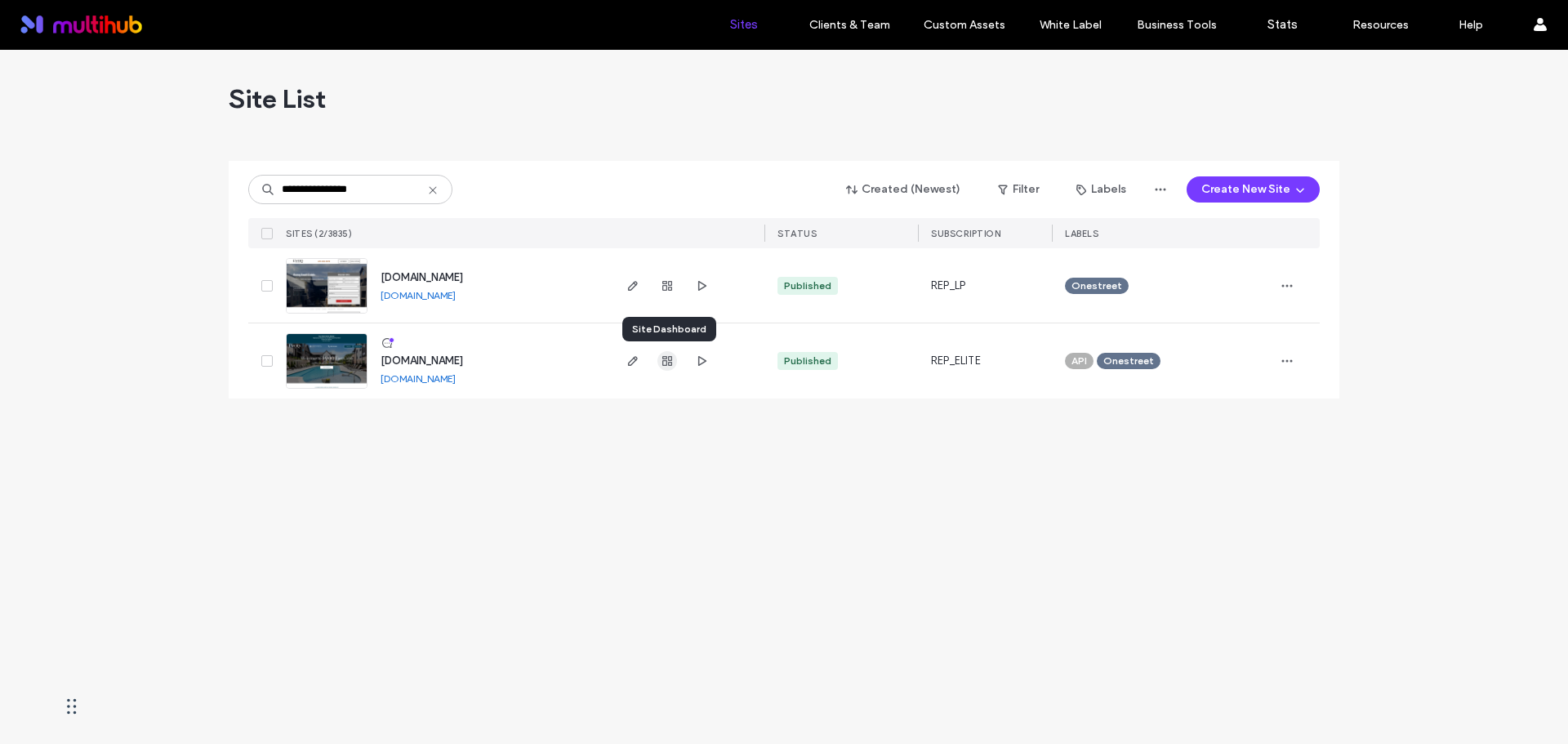
click at [671, 363] on use "button" at bounding box center [666, 360] width 10 height 10
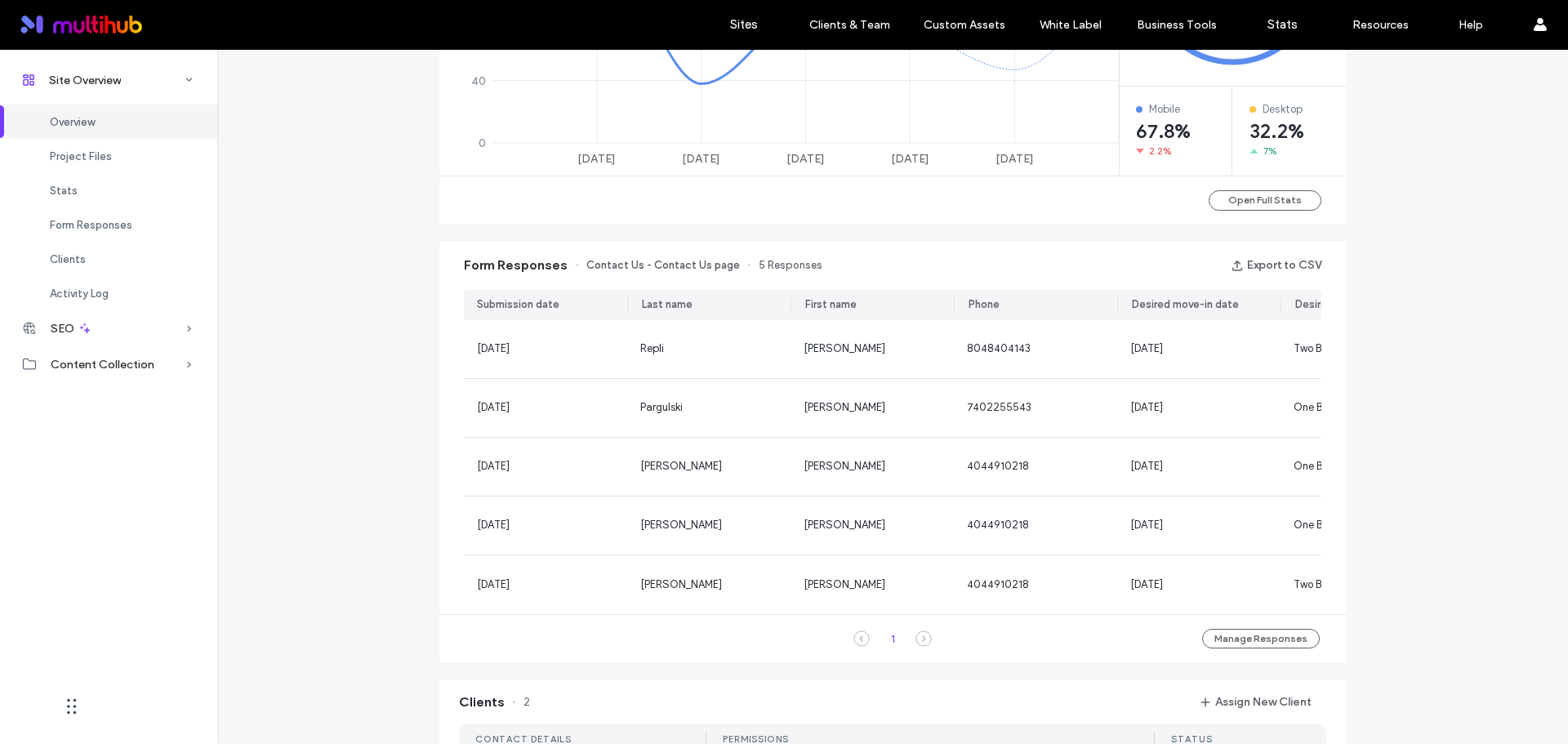
scroll to position [1143, 0]
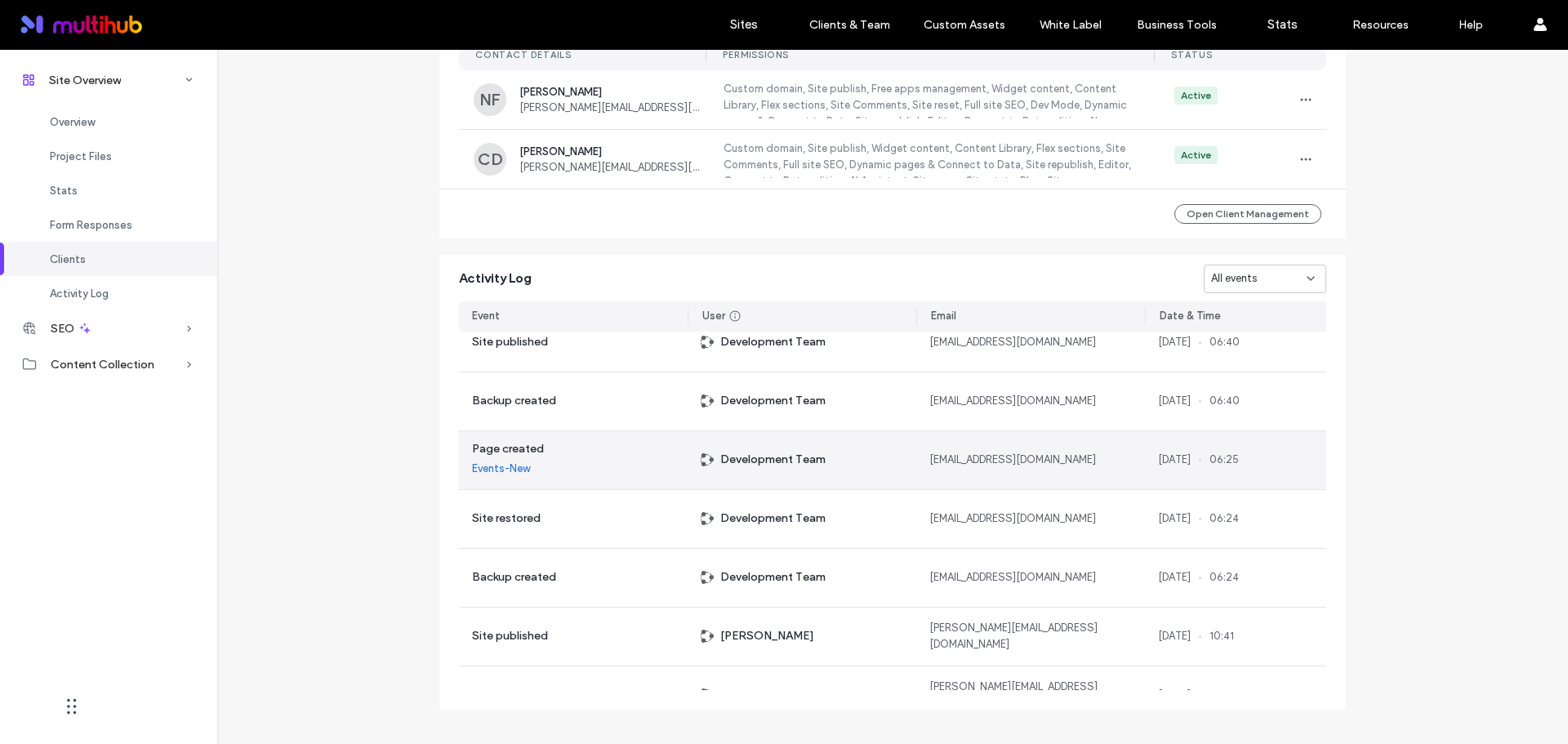
scroll to position [245, 0]
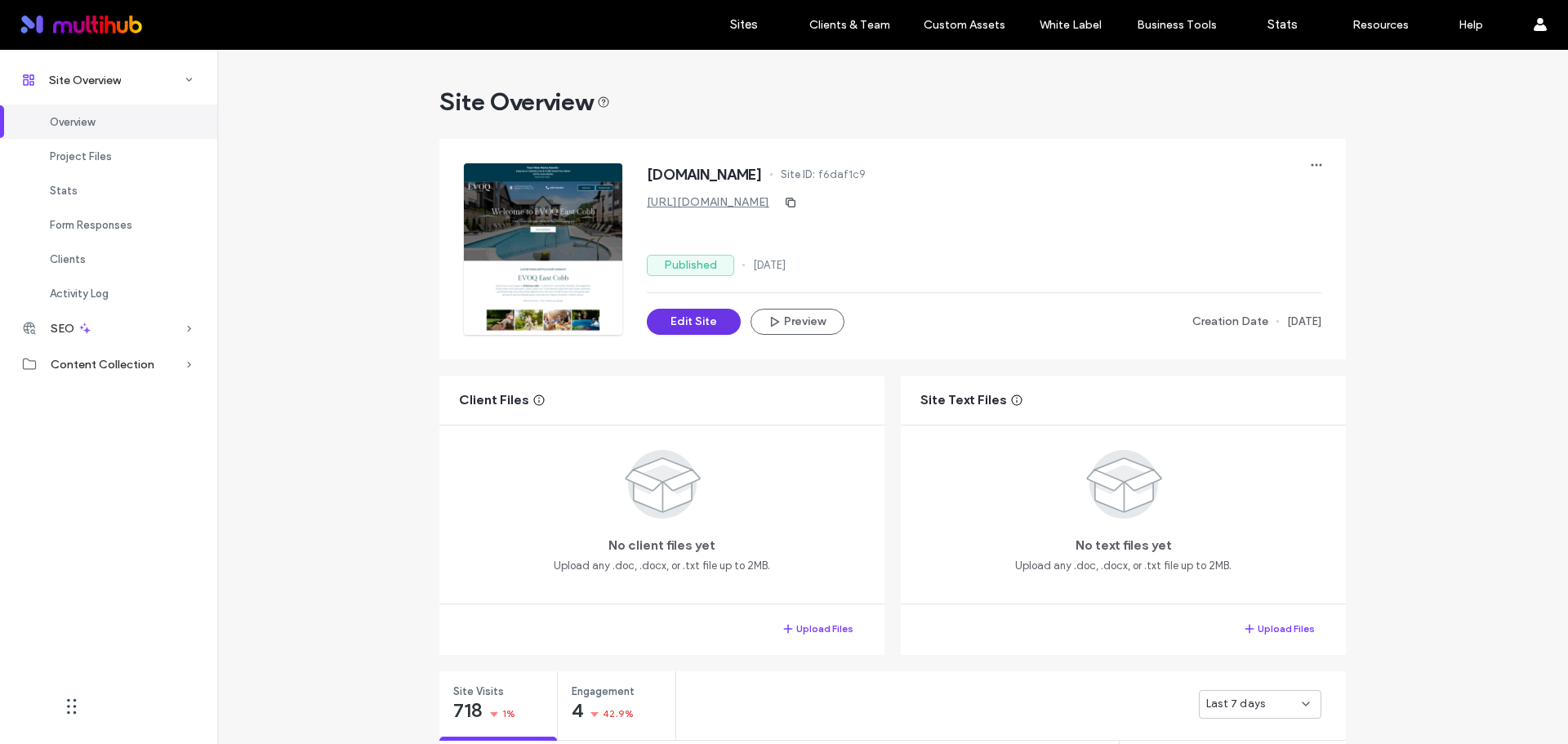
click at [722, 324] on button "Edit Site" at bounding box center [693, 322] width 94 height 26
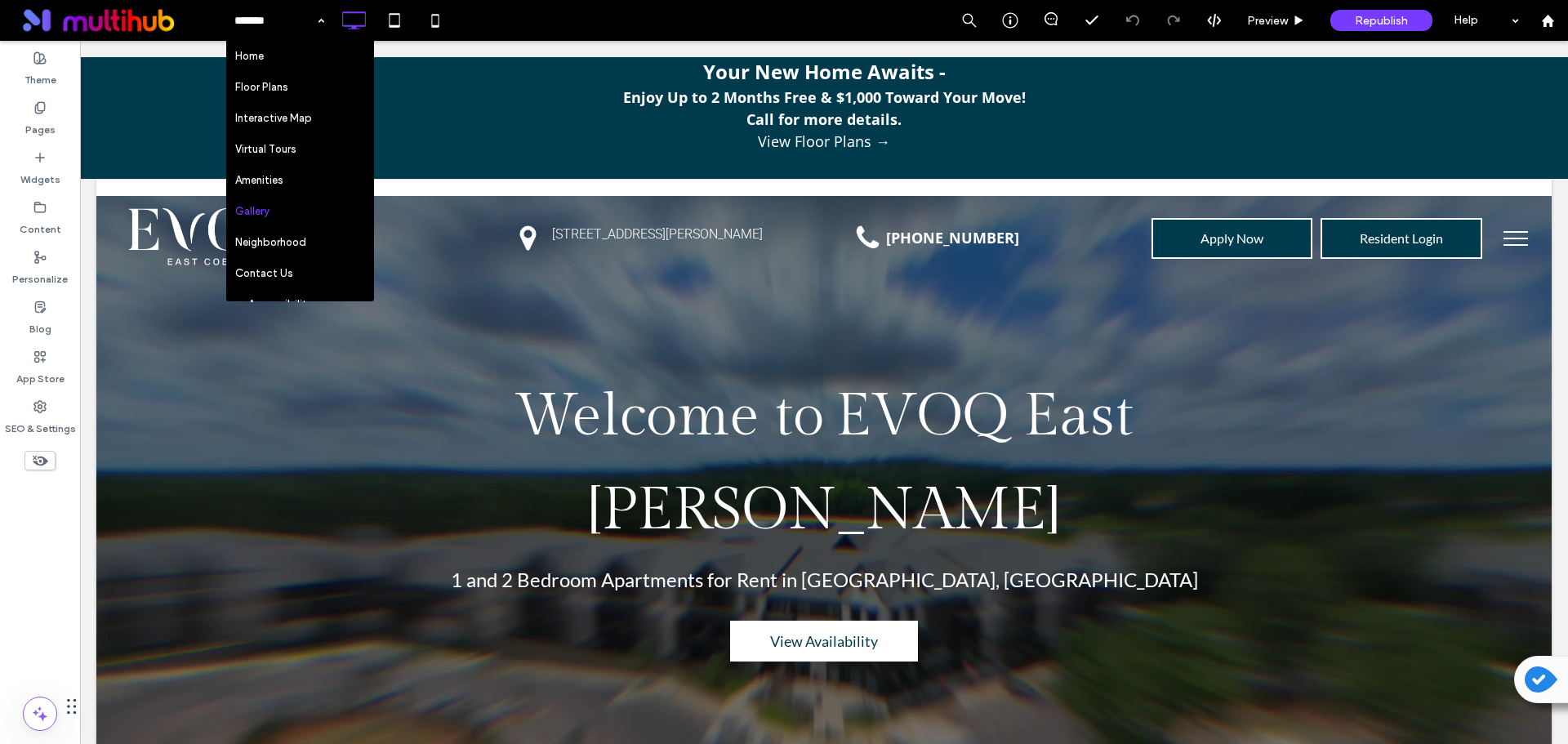
click at [275, 206] on div at bounding box center [784, 372] width 1568 height 744
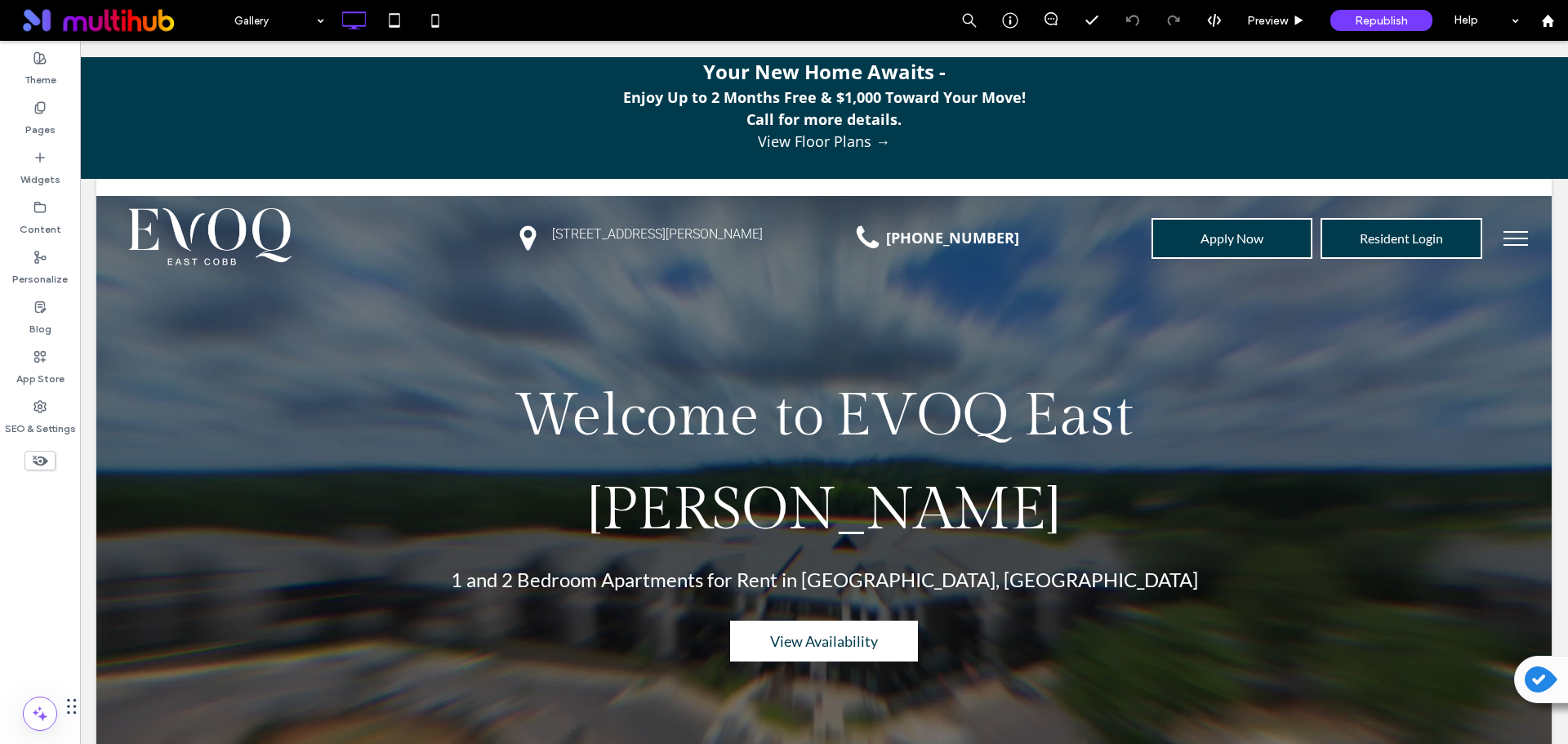
click at [479, 32] on div at bounding box center [784, 372] width 1568 height 744
click at [323, 22] on div at bounding box center [784, 372] width 1568 height 744
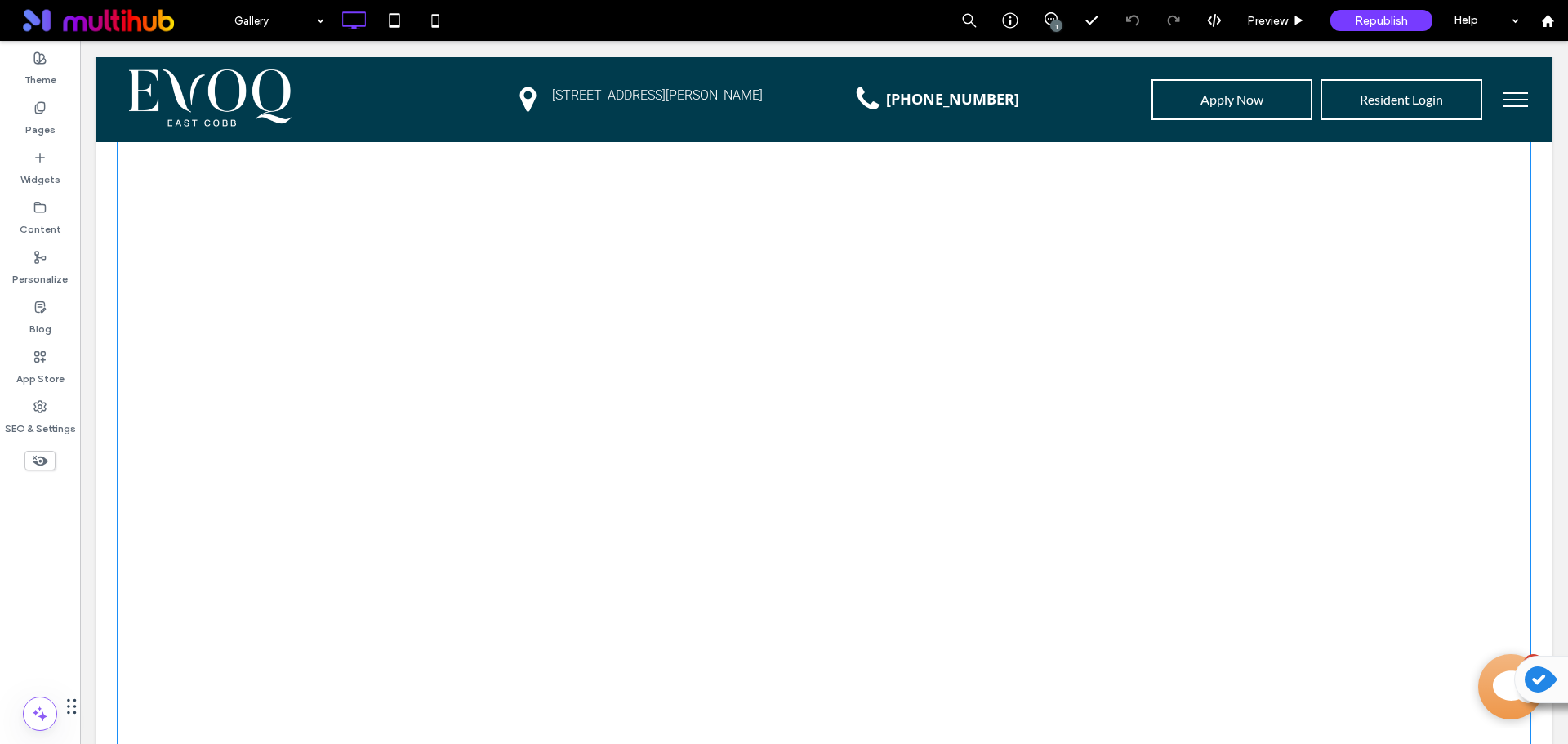
scroll to position [5367, 0]
click at [1444, 222] on link at bounding box center [1294, 151] width 466 height 466
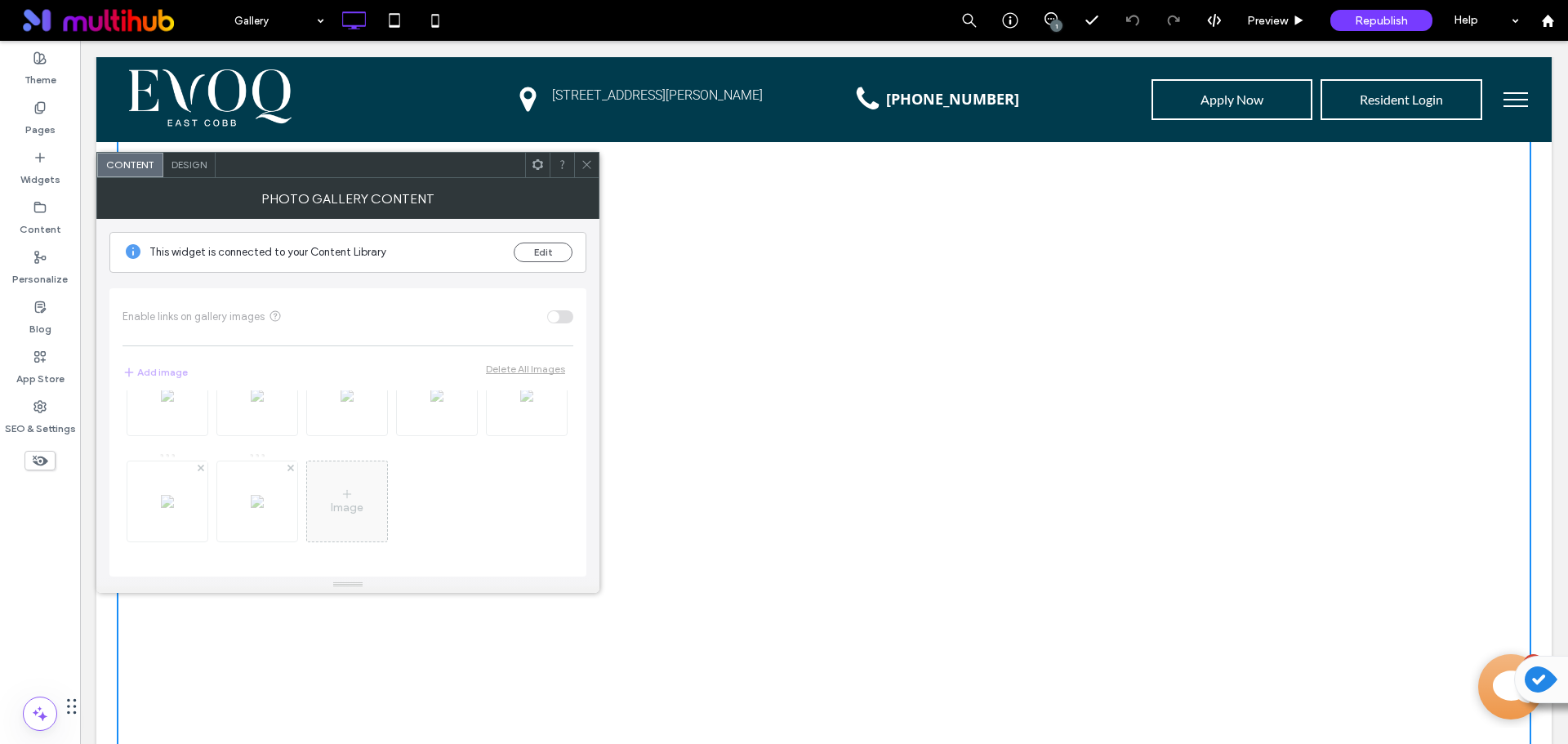
scroll to position [2388, 0]
drag, startPoint x: 590, startPoint y: 165, endPoint x: 290, endPoint y: 174, distance: 300.1
click at [589, 165] on icon at bounding box center [586, 164] width 12 height 12
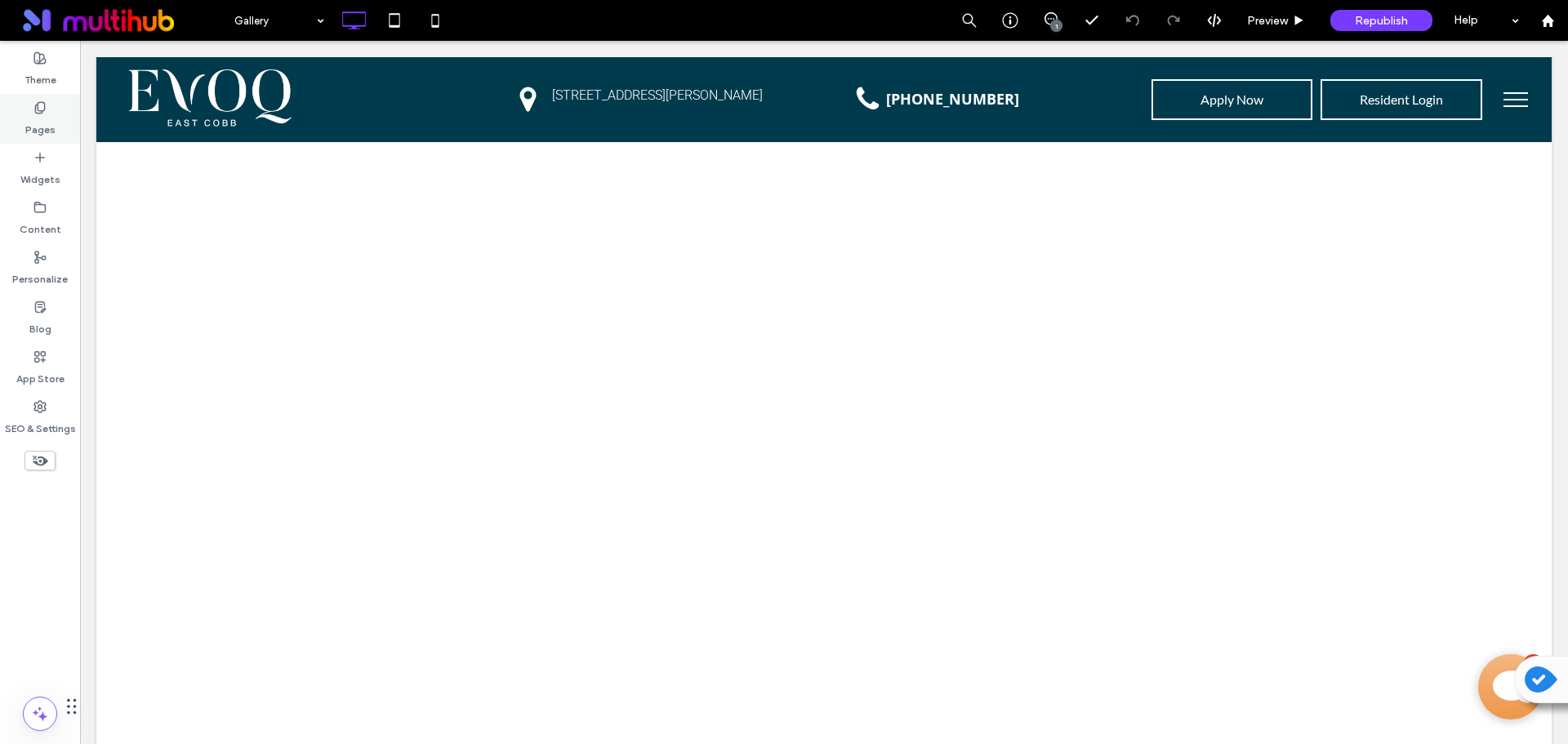
click at [39, 112] on use at bounding box center [40, 108] width 9 height 11
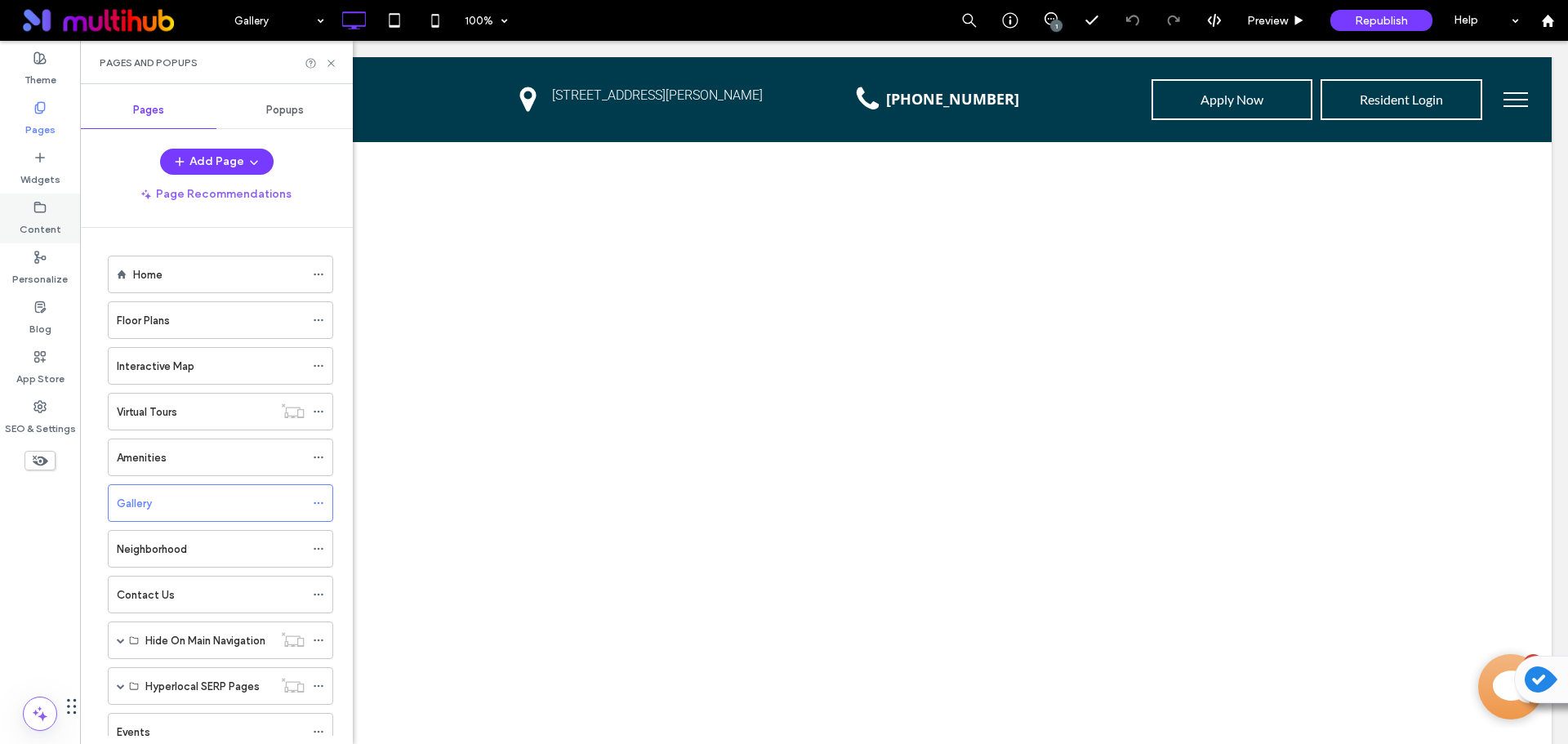
click at [47, 220] on label "Content" at bounding box center [40, 225] width 41 height 23
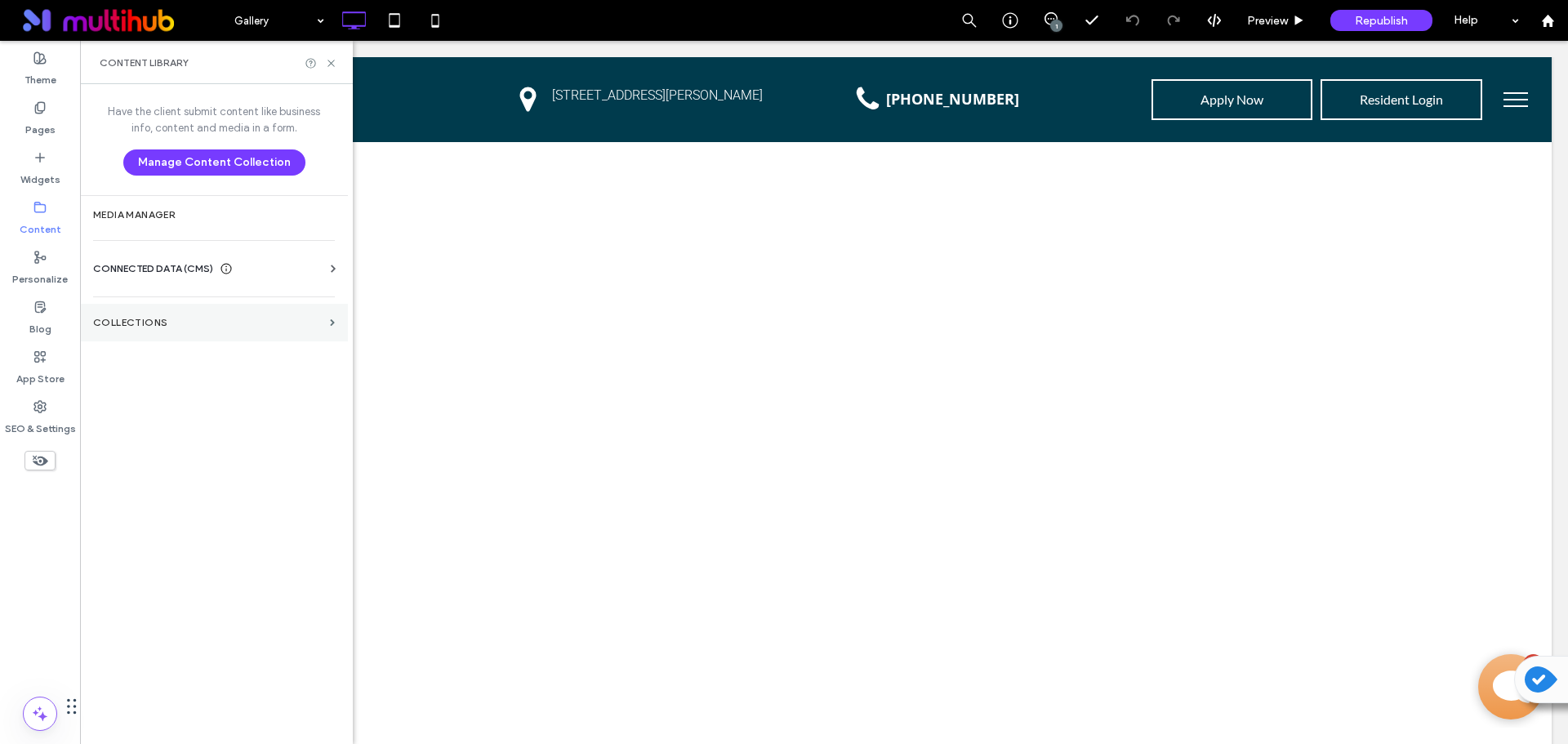
click at [182, 328] on section "Collections" at bounding box center [214, 322] width 268 height 38
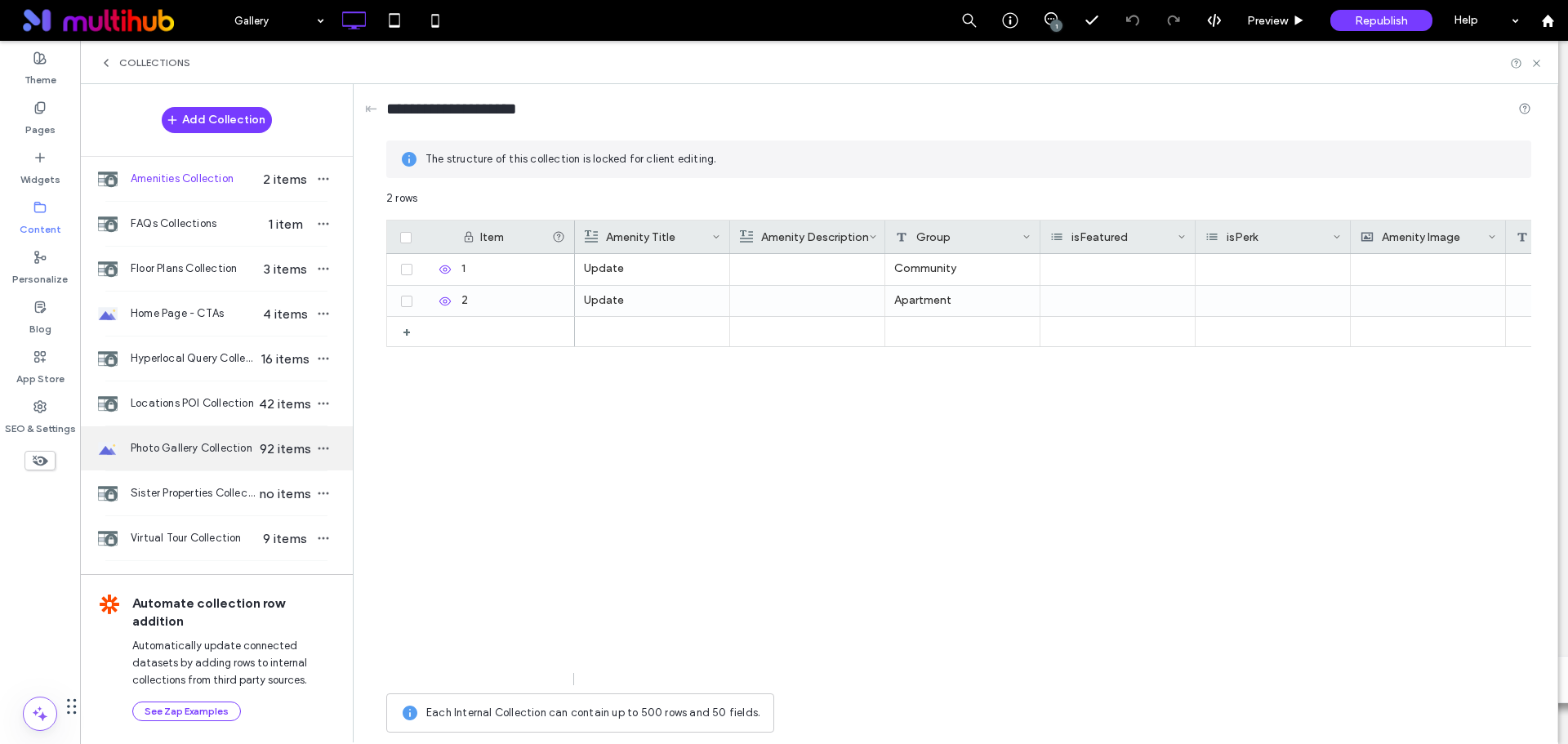
click at [140, 454] on span "Photo Gallery Collection" at bounding box center [194, 448] width 125 height 17
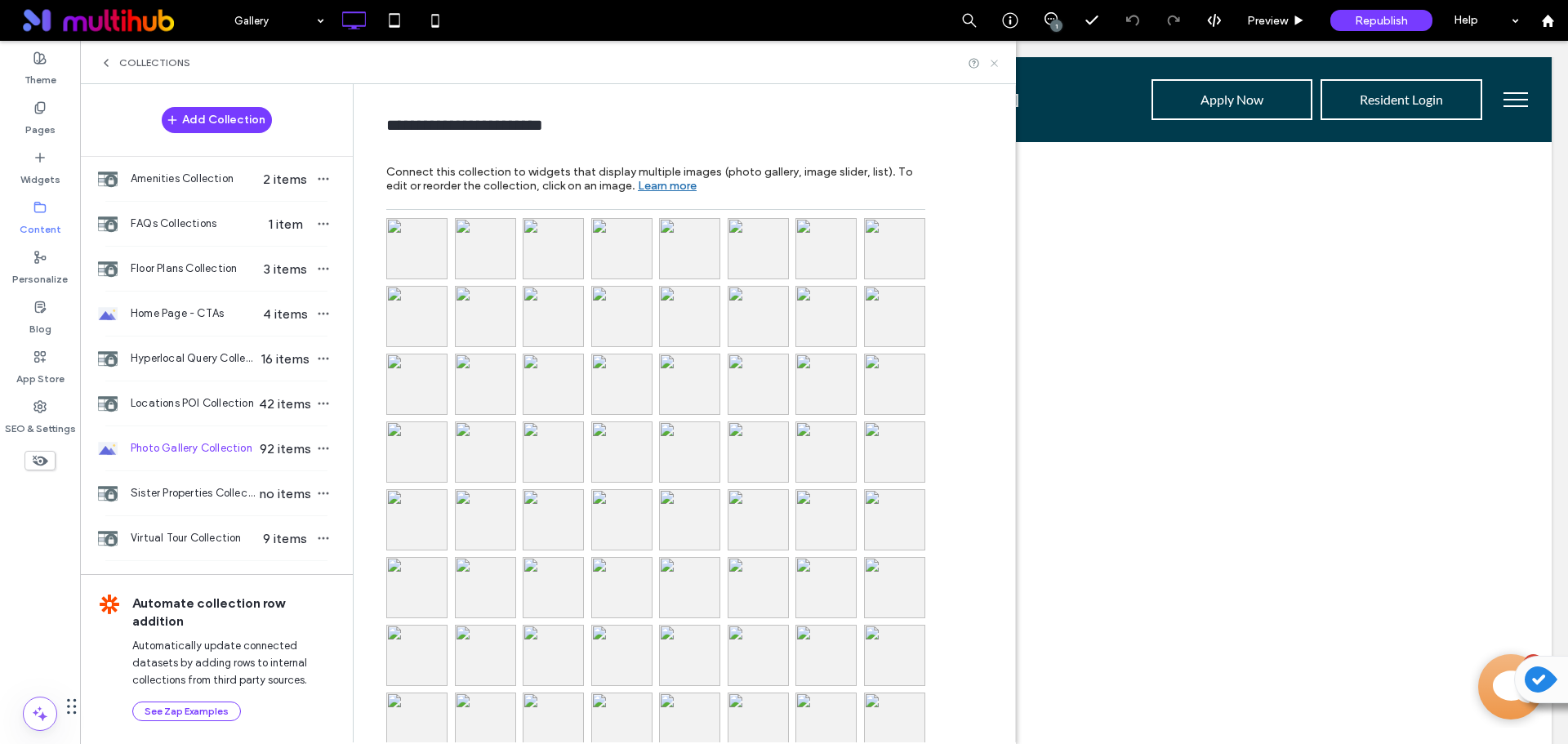
click at [991, 62] on icon at bounding box center [994, 63] width 12 height 12
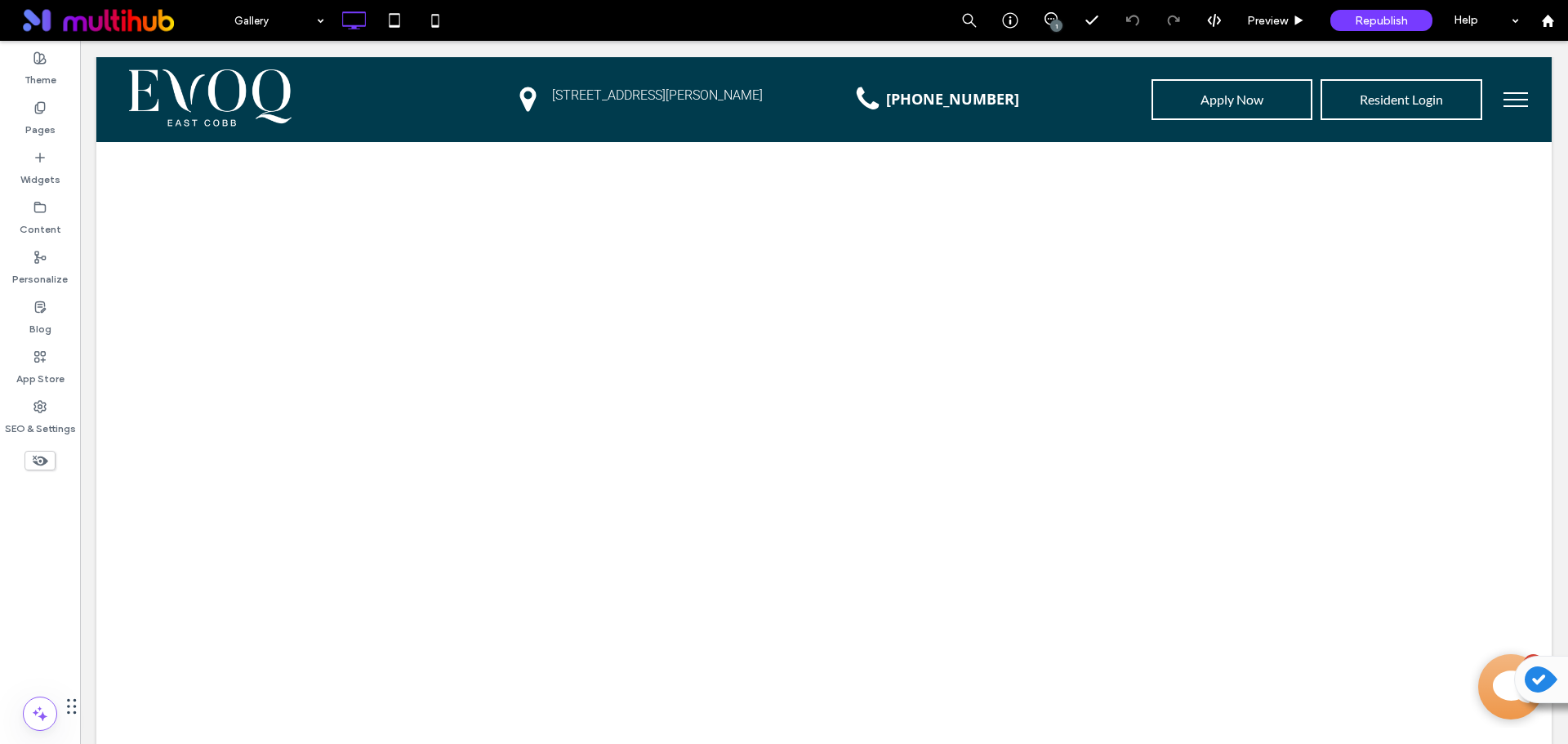
scroll to position [2858, 0]
click at [1550, 17] on icon at bounding box center [1547, 20] width 14 height 14
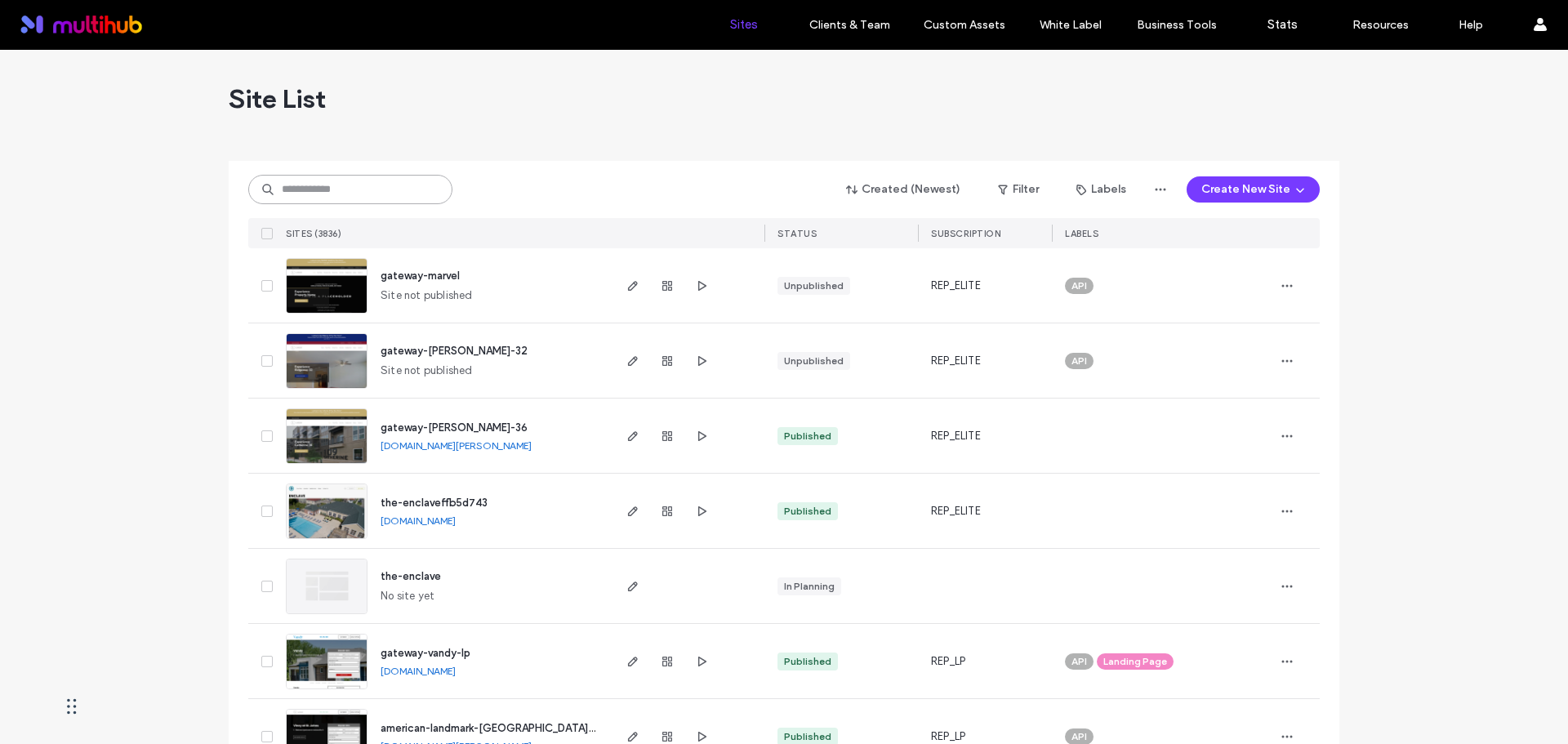
click at [387, 190] on input at bounding box center [349, 190] width 204 height 30
click at [383, 195] on input at bounding box center [349, 190] width 204 height 30
paste input "**********"
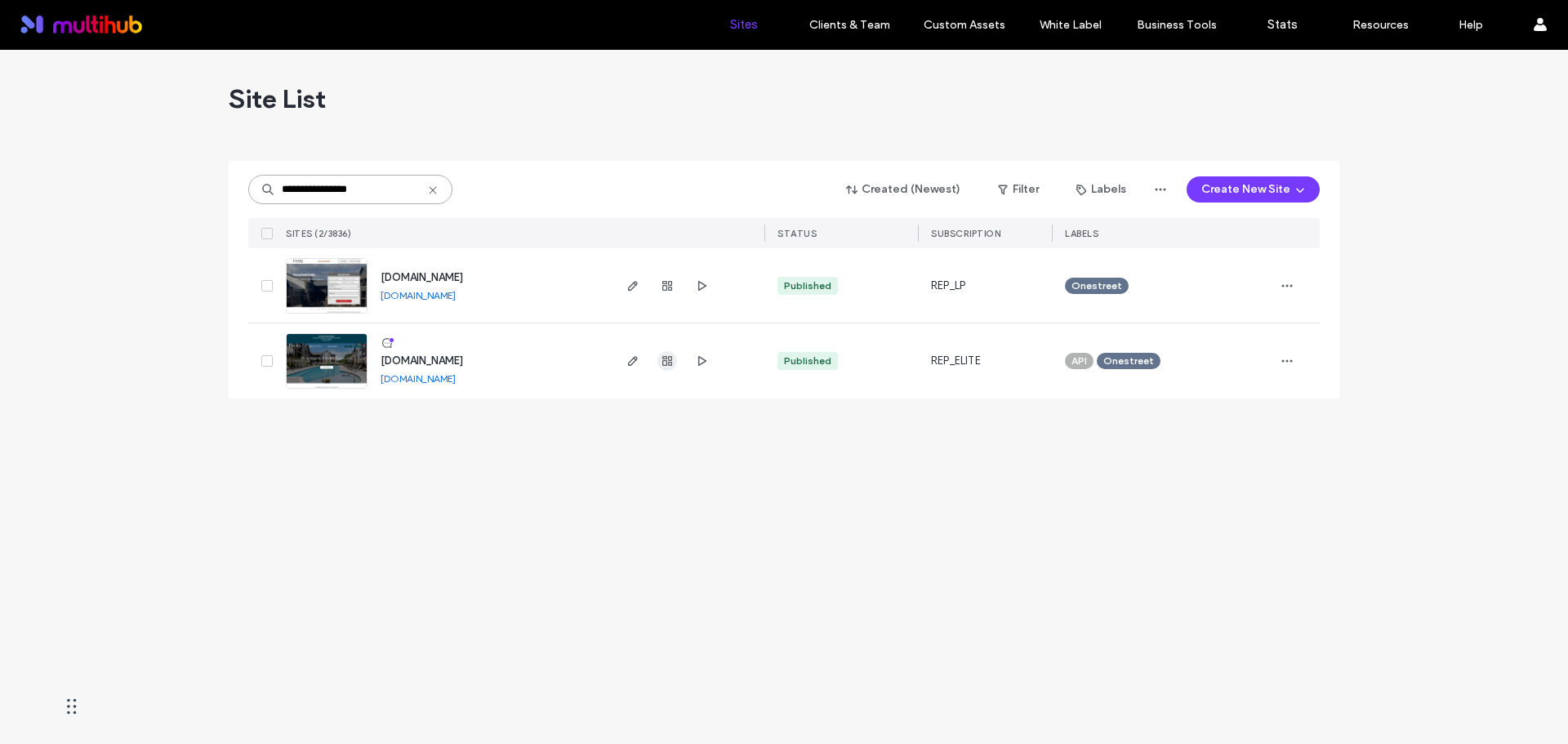
type input "**********"
click at [664, 367] on icon "button" at bounding box center [667, 360] width 13 height 13
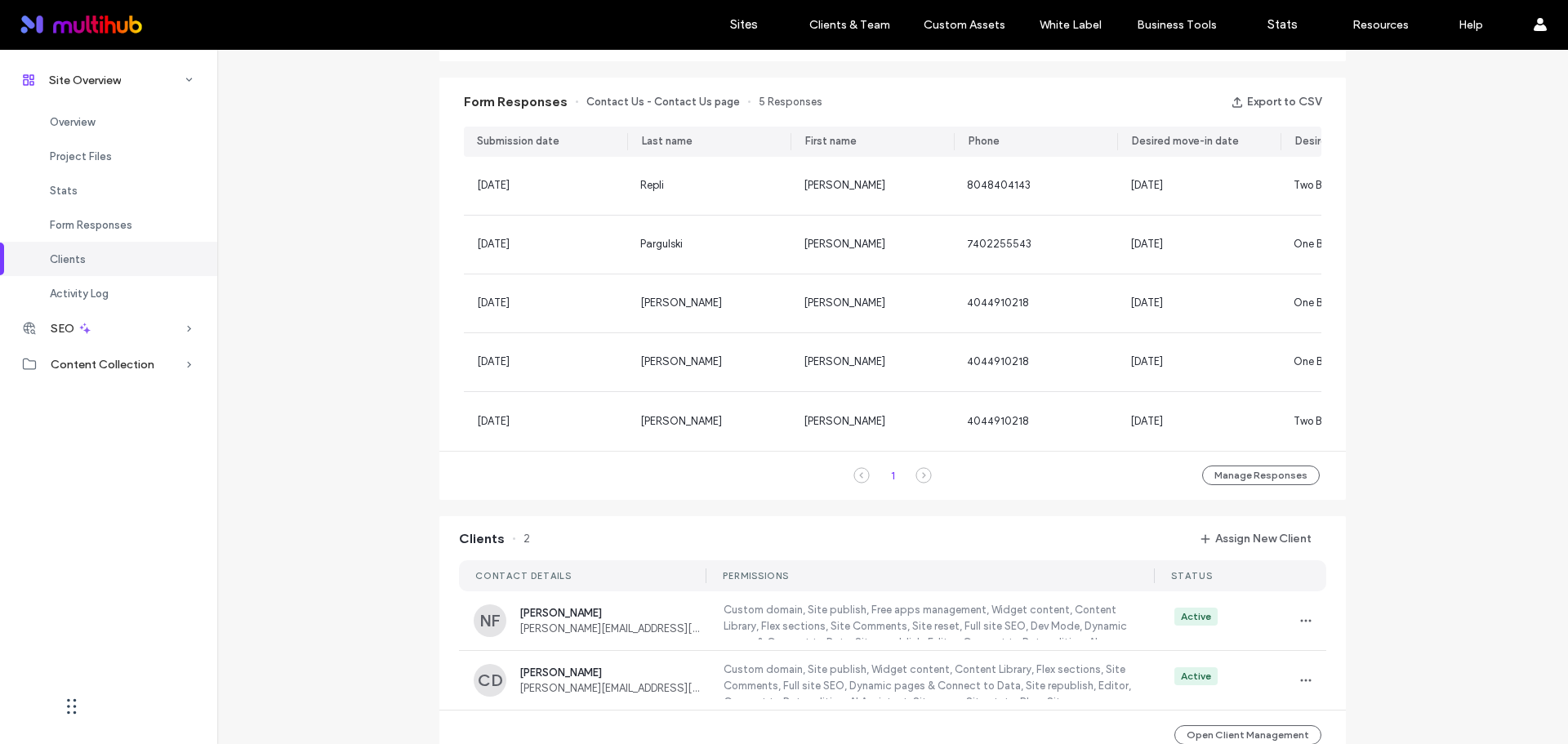
scroll to position [1008, 0]
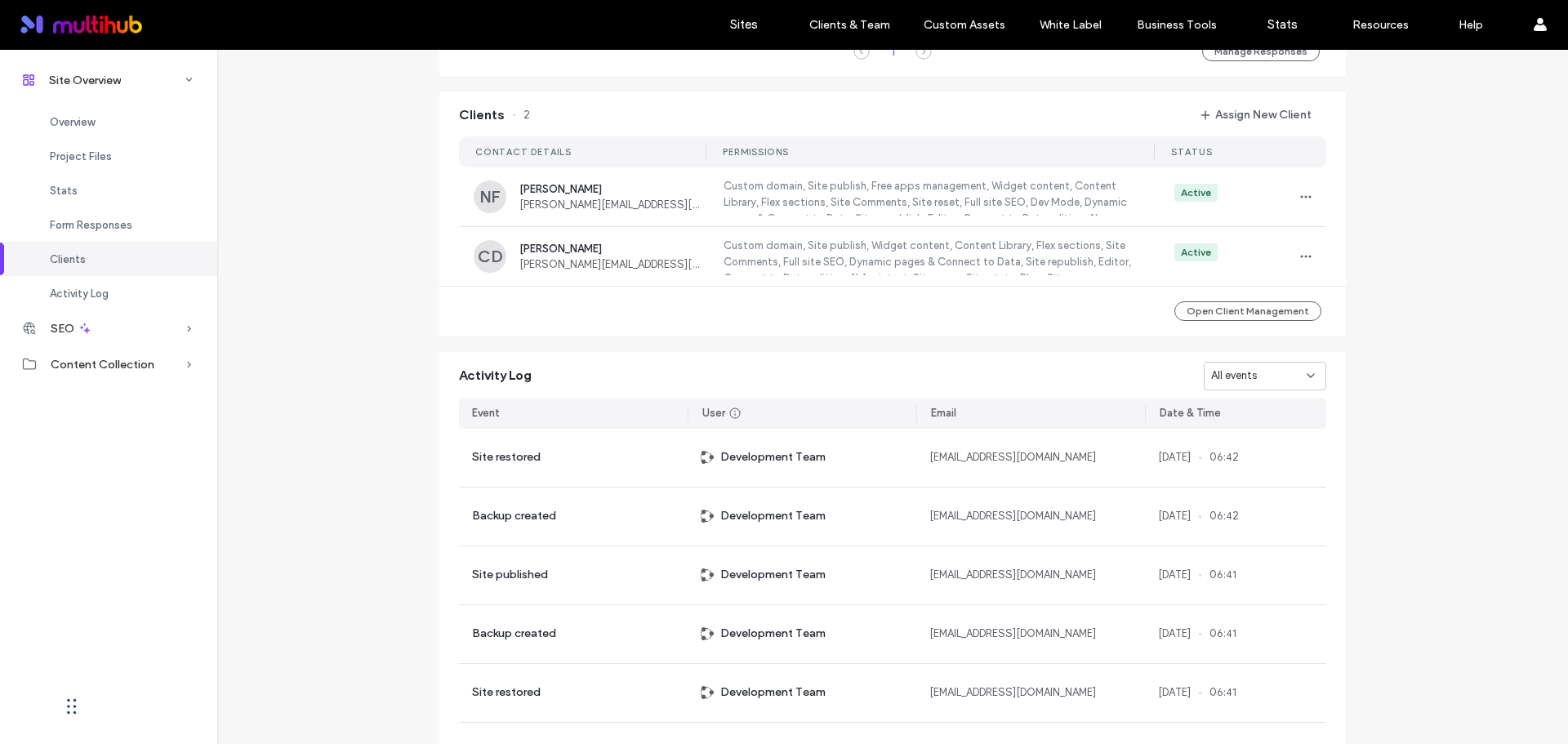
scroll to position [1577, 0]
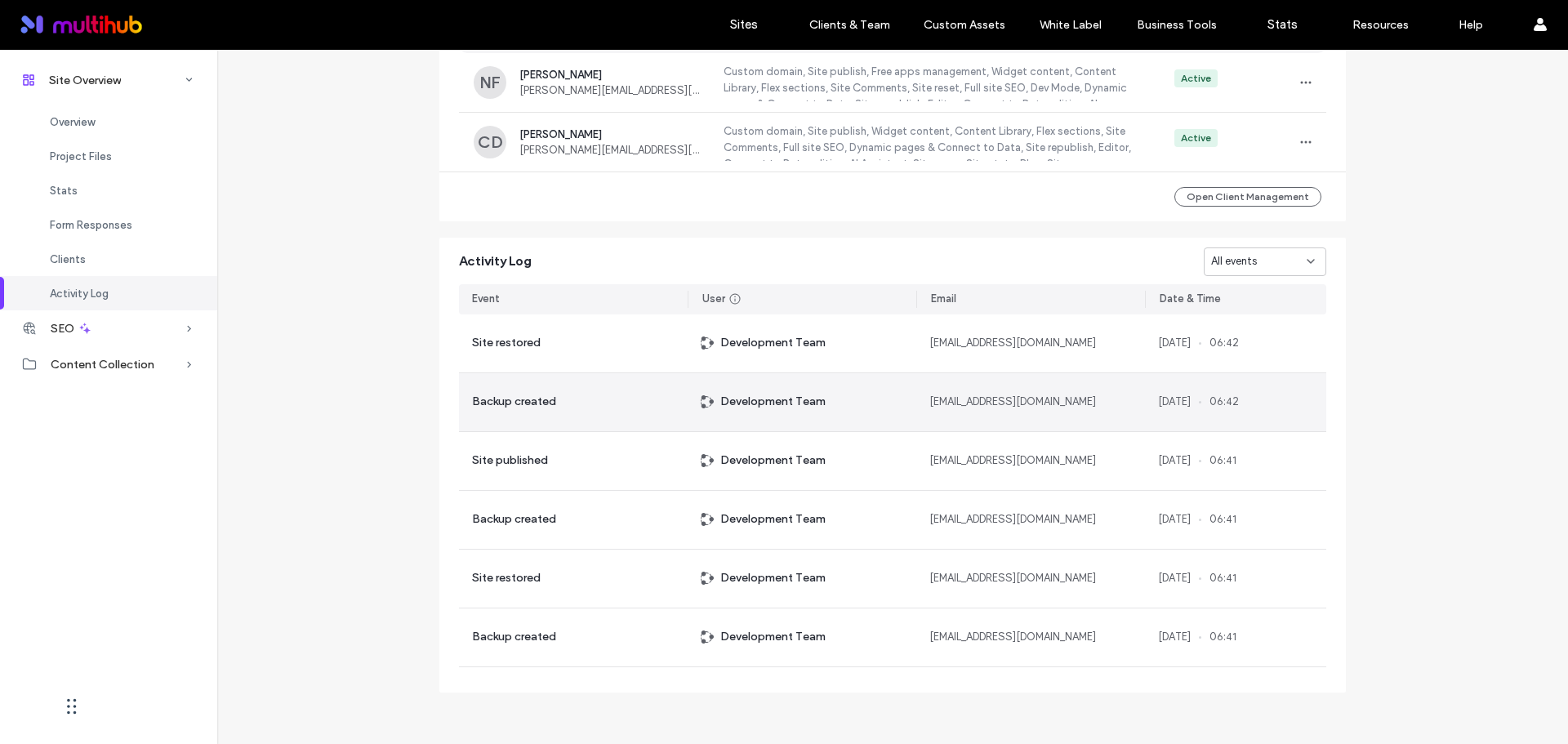
scroll to position [1496, 0]
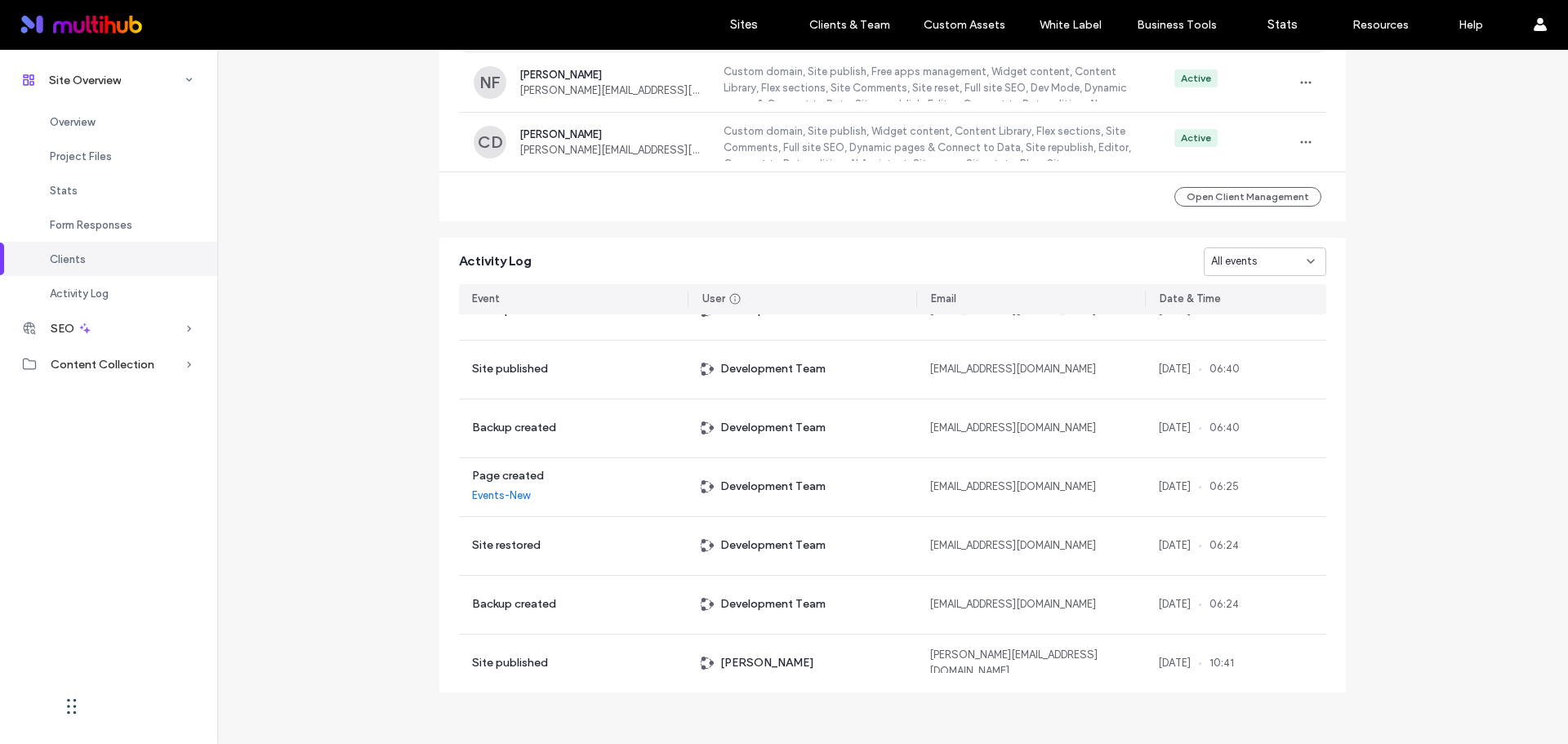
scroll to position [1577, 0]
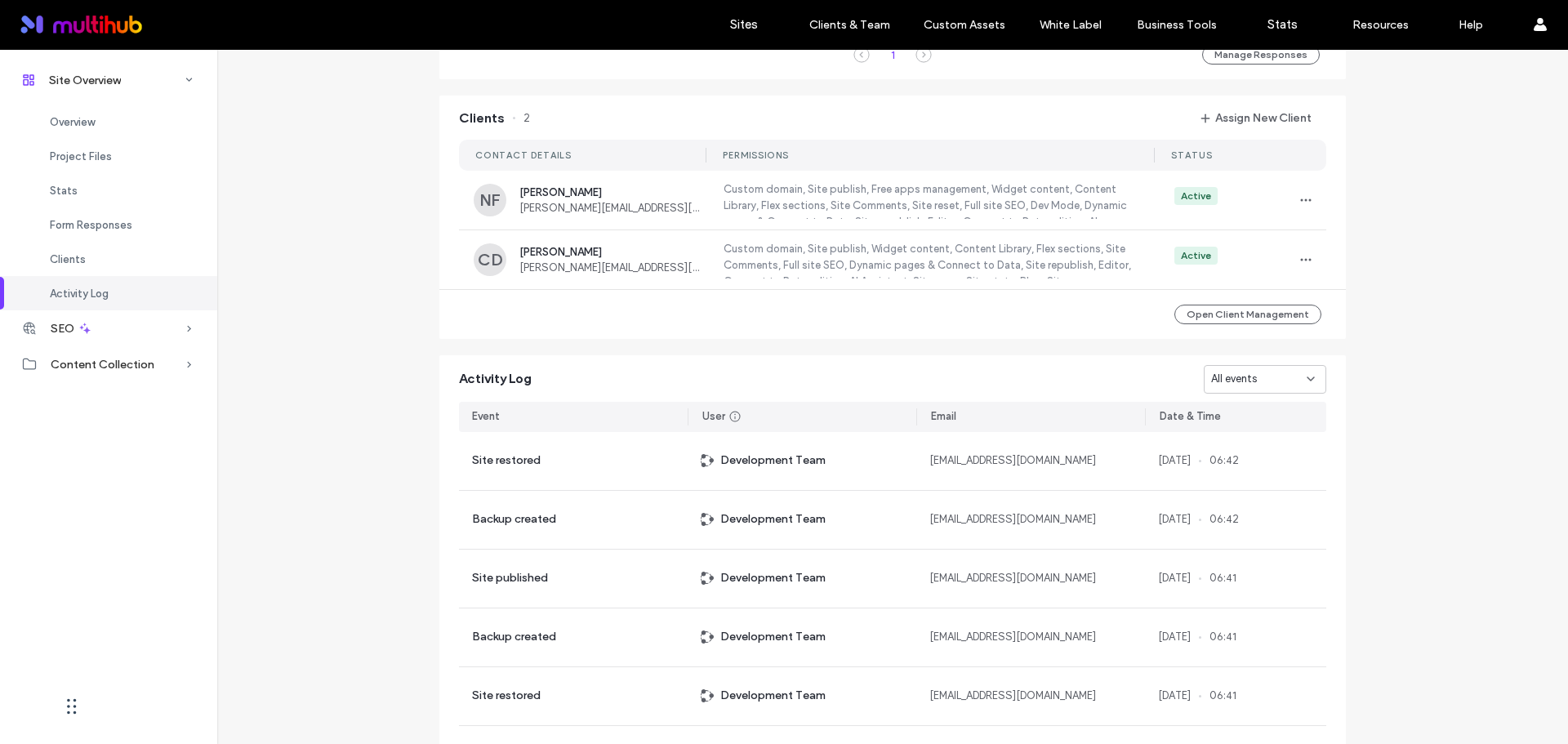
scroll to position [1414, 0]
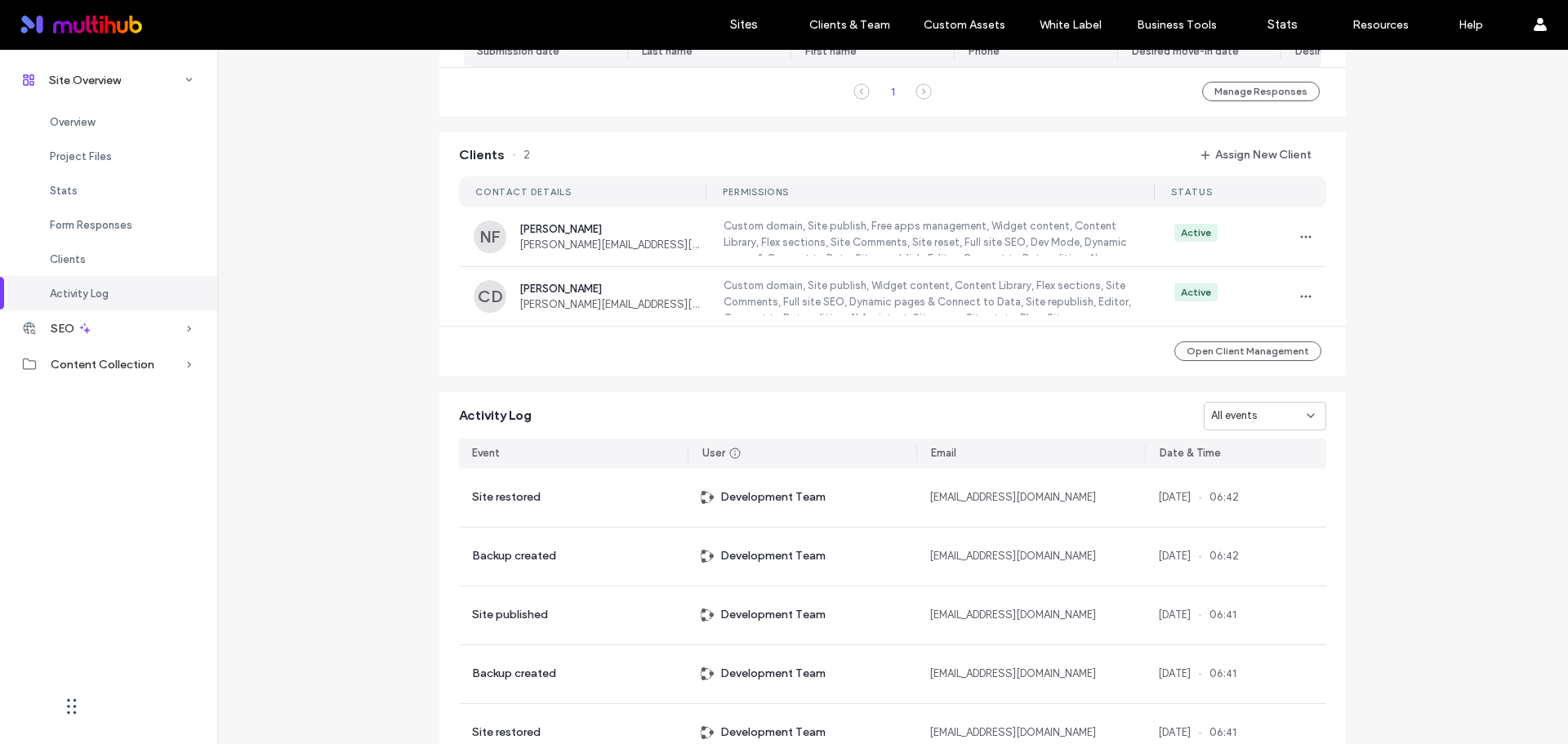
click at [125, 27] on div at bounding box center [104, 24] width 185 height 26
